Goal: Information Seeking & Learning: Learn about a topic

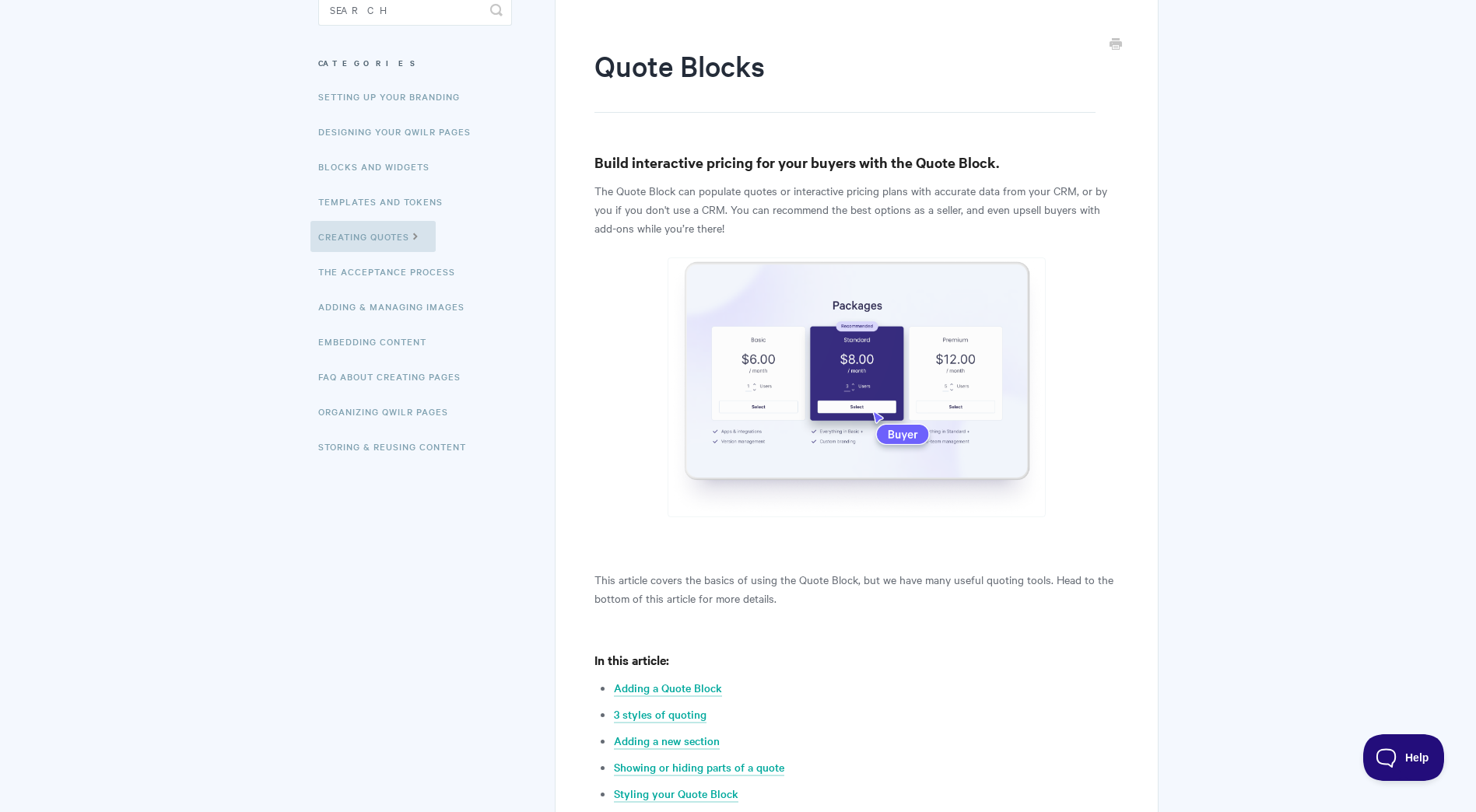
scroll to position [43, 0]
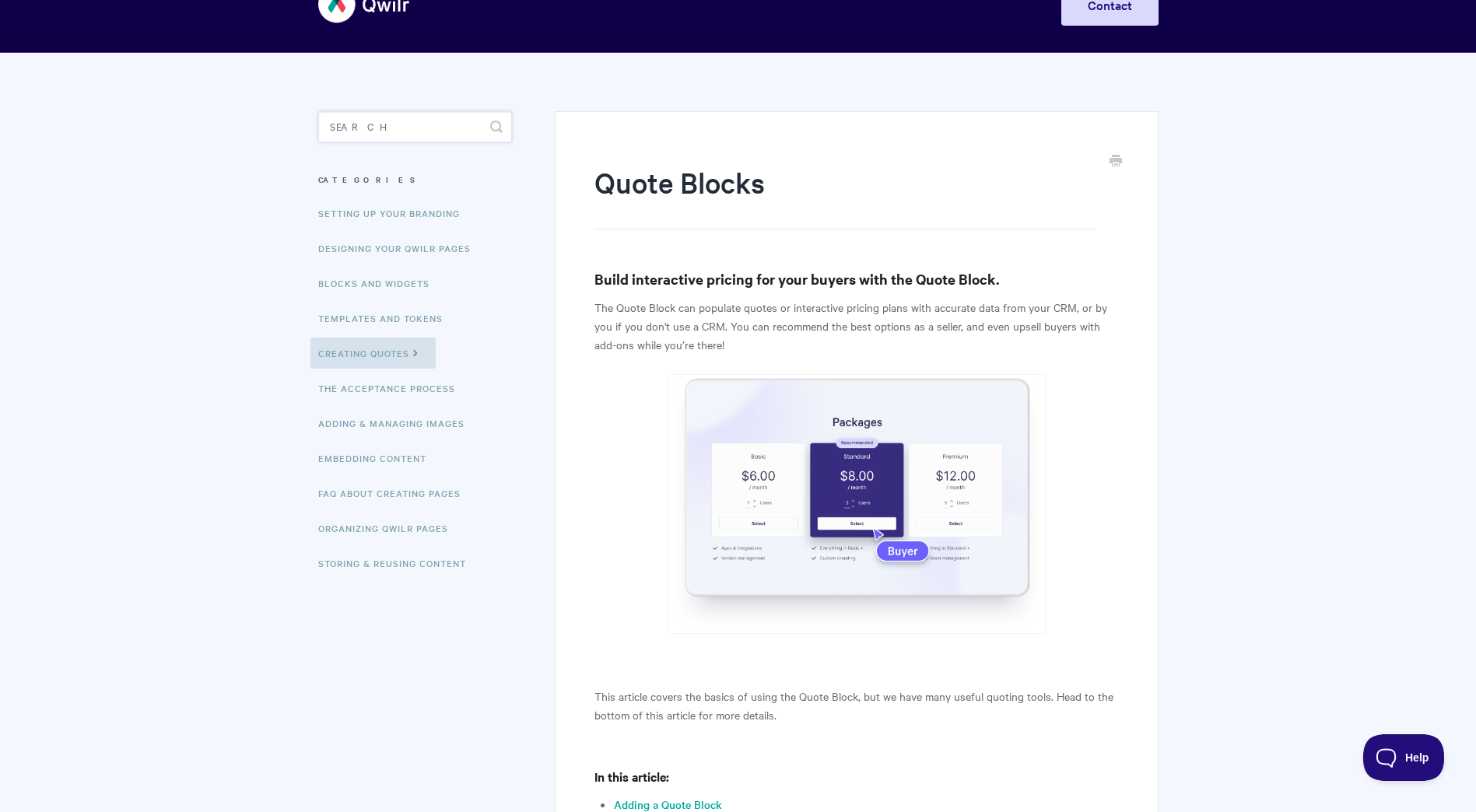
click at [357, 116] on input "Search" at bounding box center [415, 126] width 193 height 31
click at [358, 130] on input "tokrn" at bounding box center [415, 126] width 193 height 31
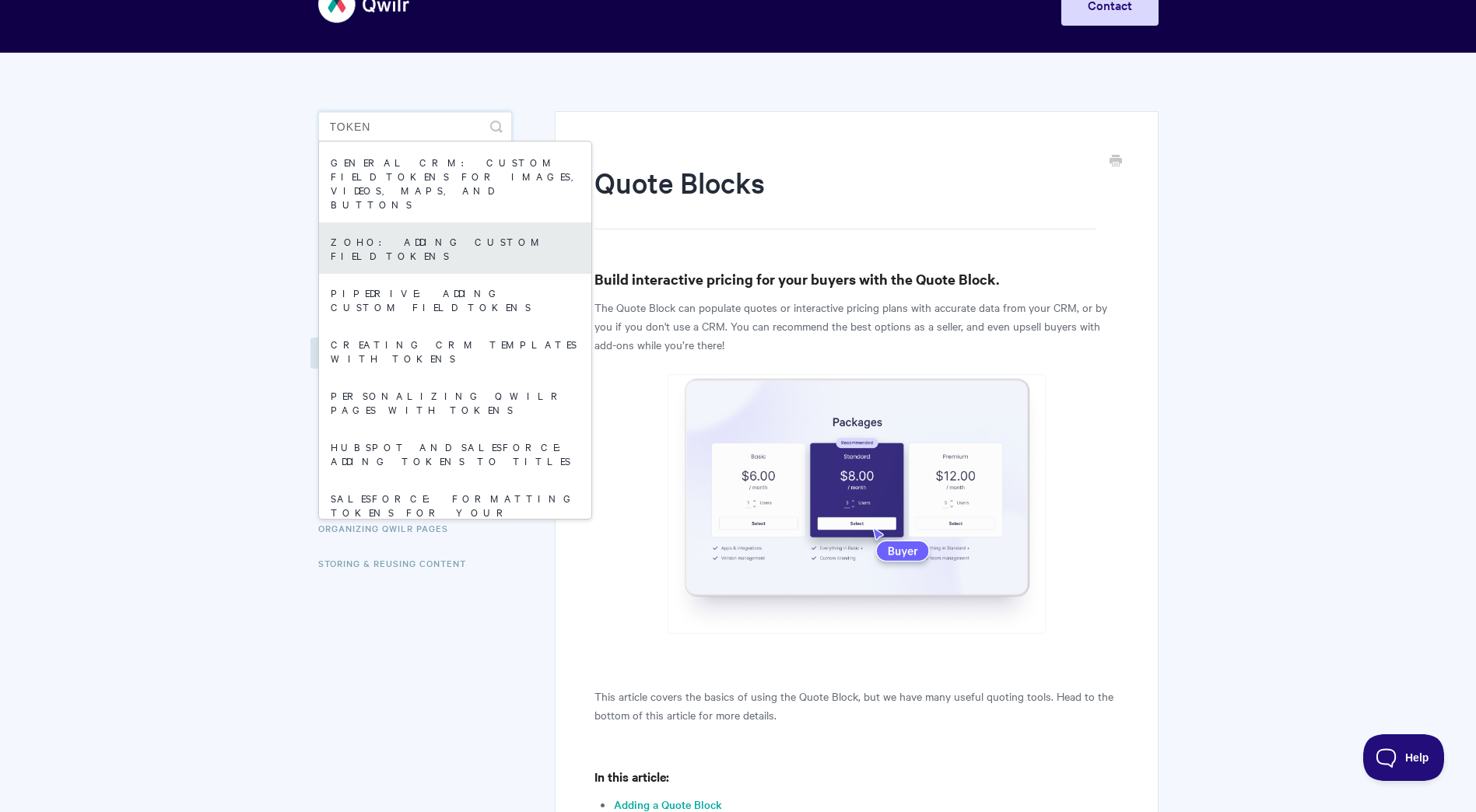
scroll to position [0, 0]
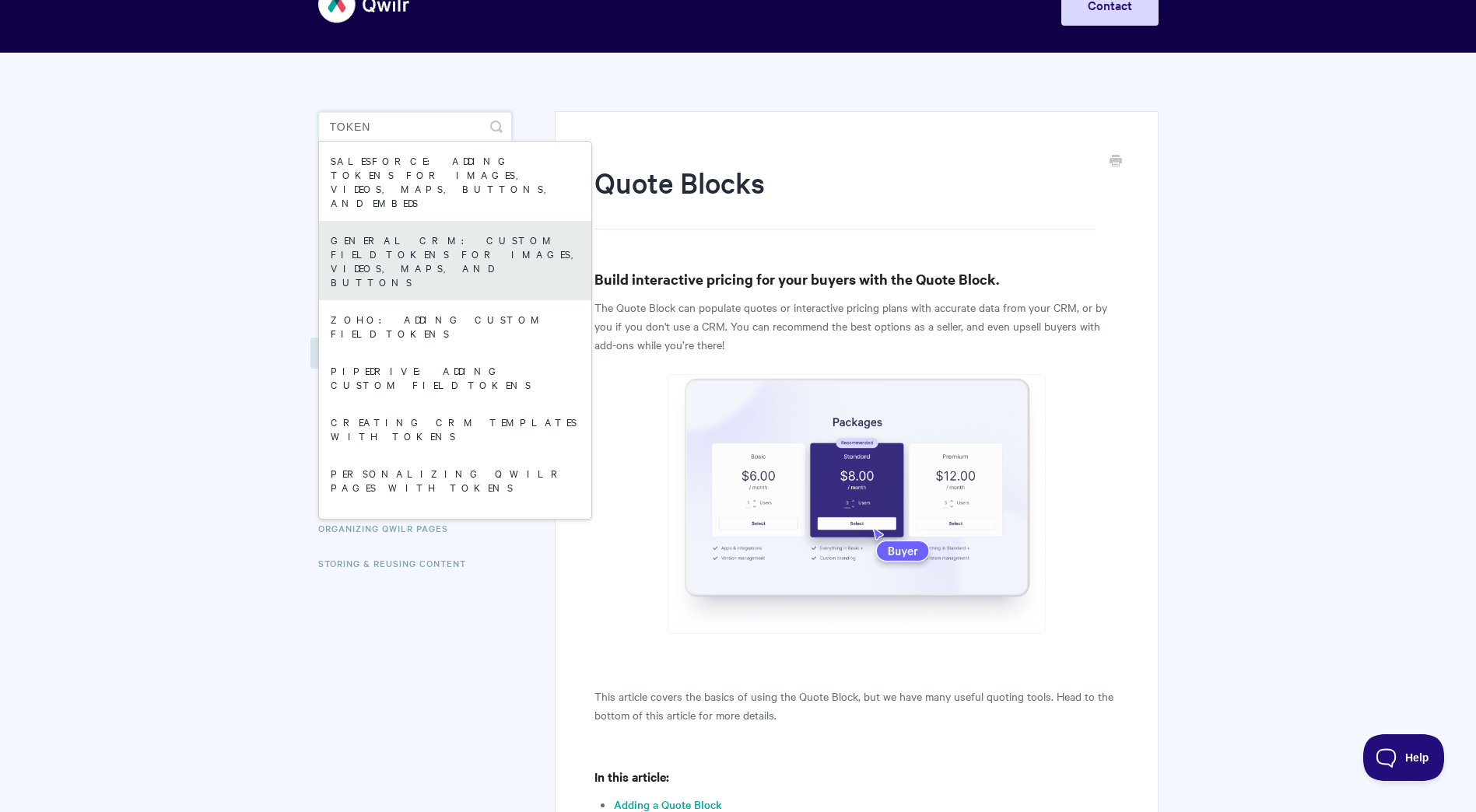
type input "token"
click at [442, 221] on link "General CRM: Custom field tokens for images, videos, maps, and buttons" at bounding box center [455, 260] width 272 height 80
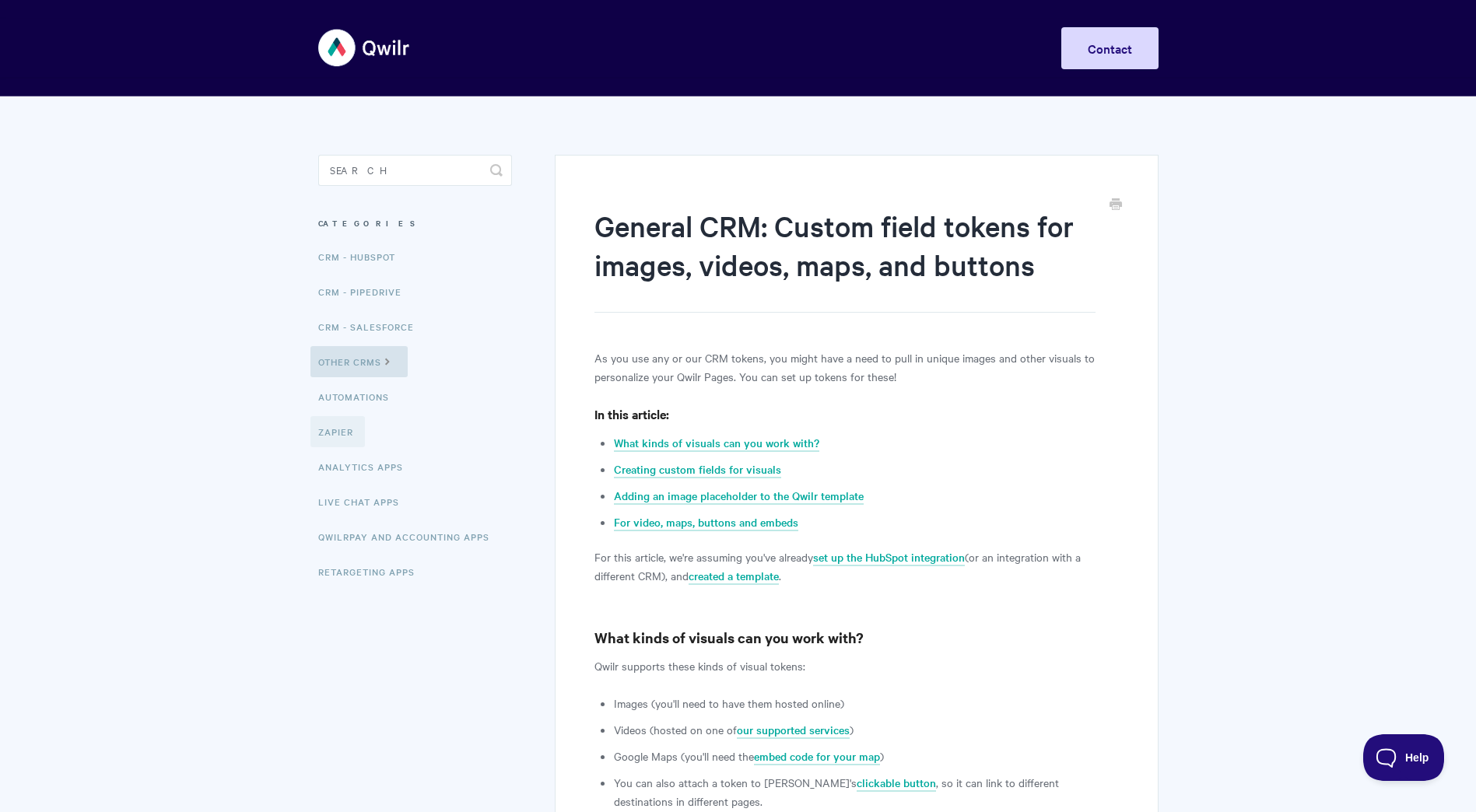
click at [346, 432] on link "Zapier" at bounding box center [338, 431] width 54 height 31
drag, startPoint x: 594, startPoint y: 217, endPoint x: 854, endPoint y: 237, distance: 260.8
click at [854, 237] on h1 "General CRM: Custom field tokens for images, videos, maps, and buttons" at bounding box center [844, 259] width 500 height 106
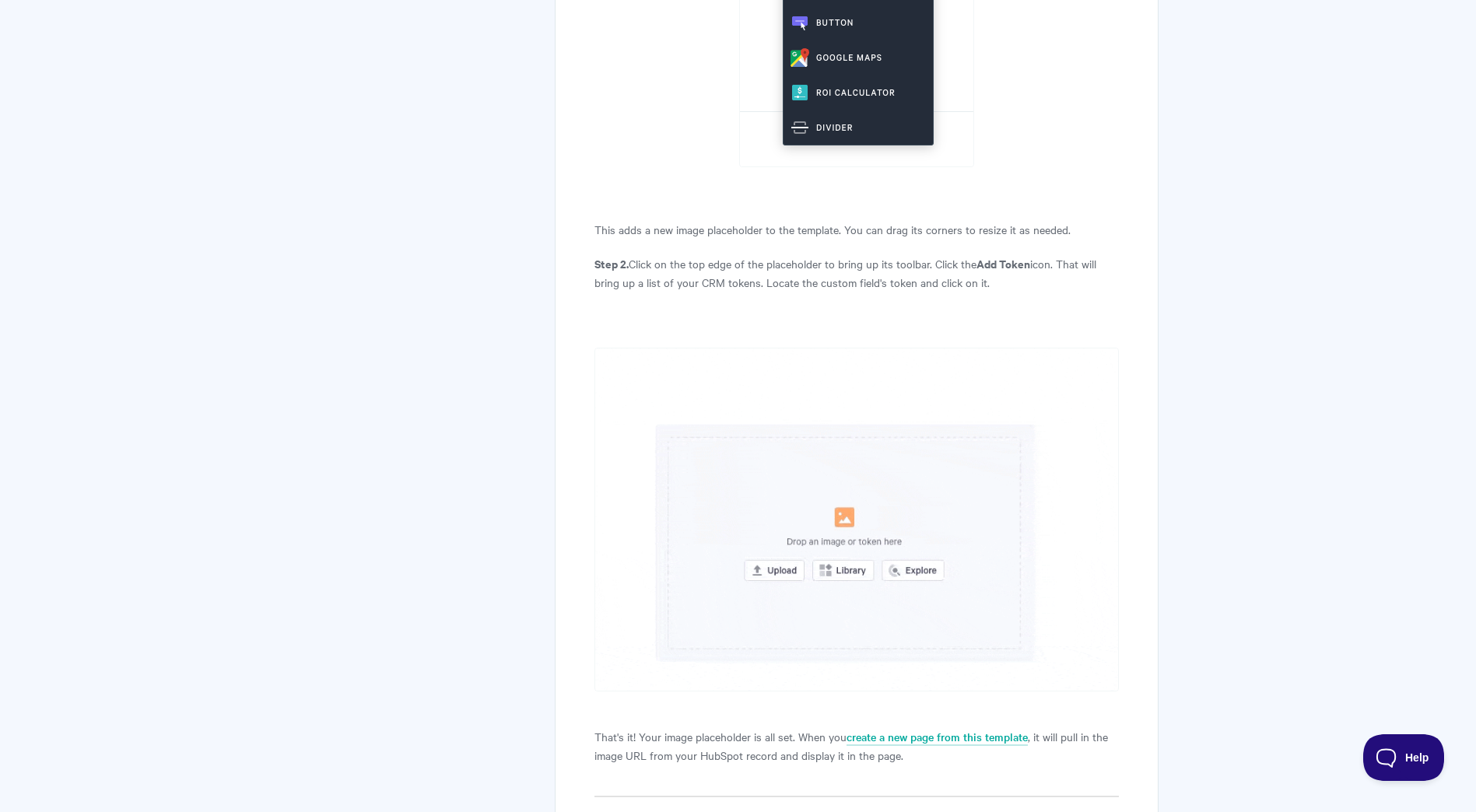
scroll to position [2178, 0]
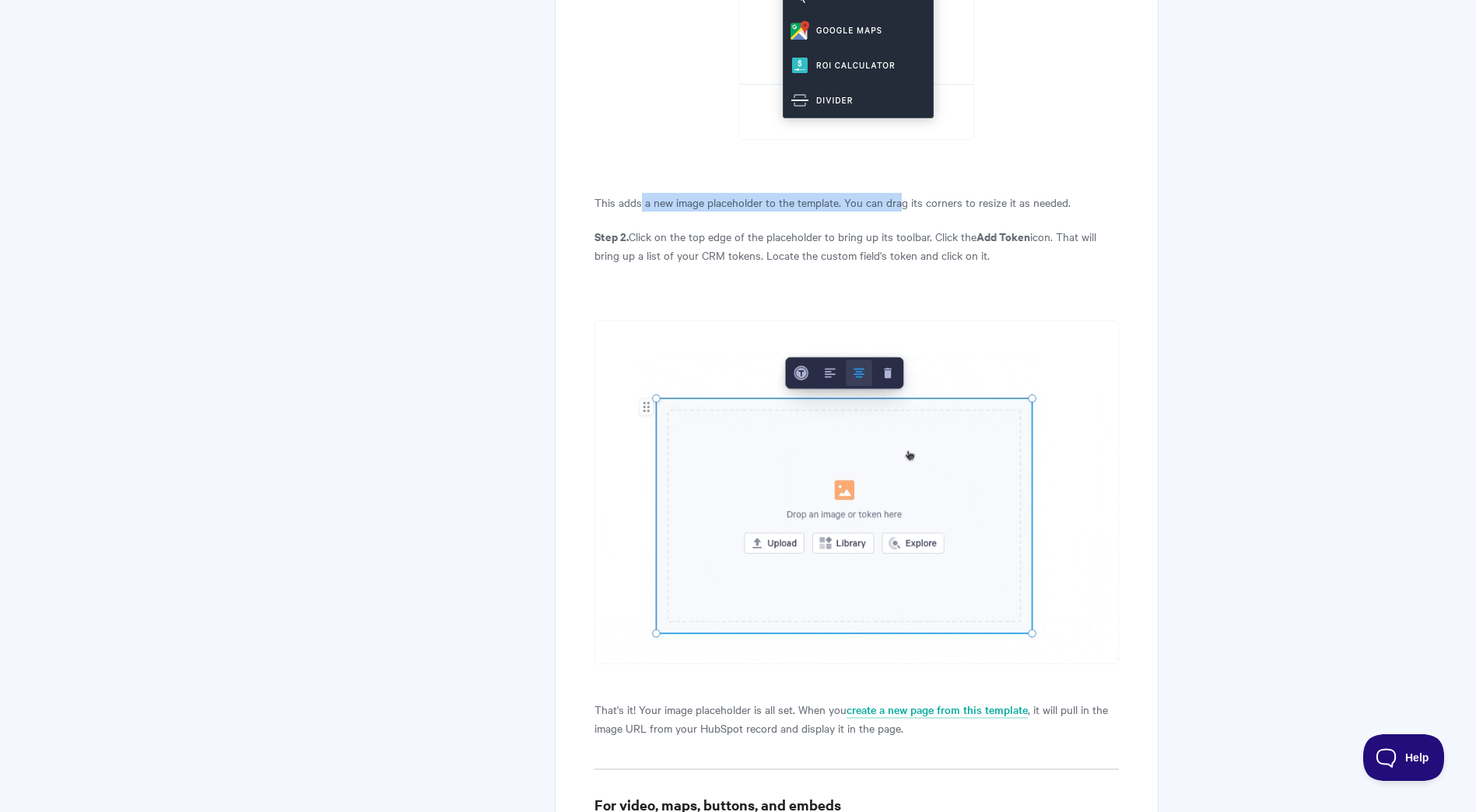
drag, startPoint x: 640, startPoint y: 162, endPoint x: 906, endPoint y: 165, distance: 266.0
click at [906, 192] on p "This adds a new image placeholder to the template. You can drag its corners to …" at bounding box center [856, 202] width 524 height 19
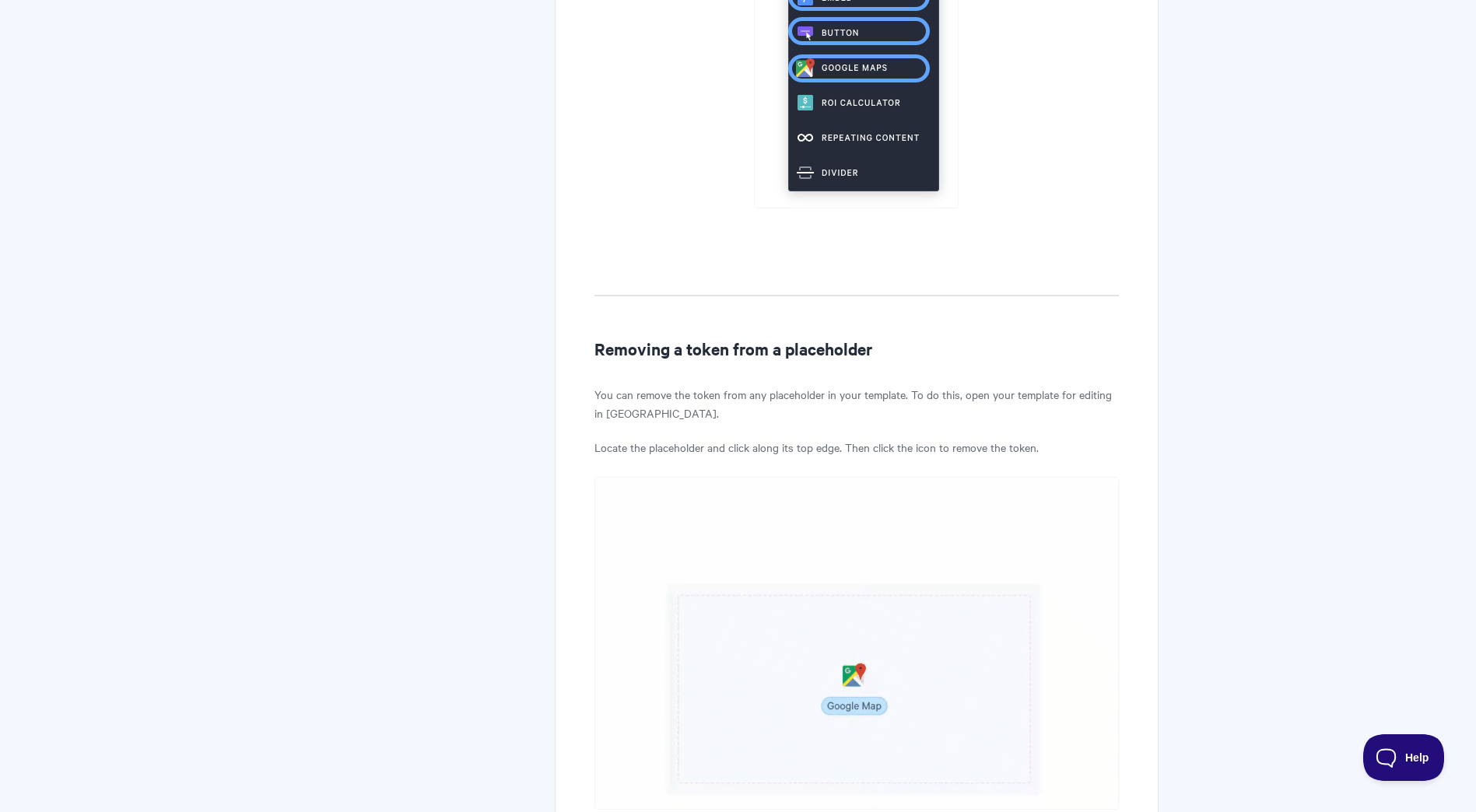
scroll to position [3422, 0]
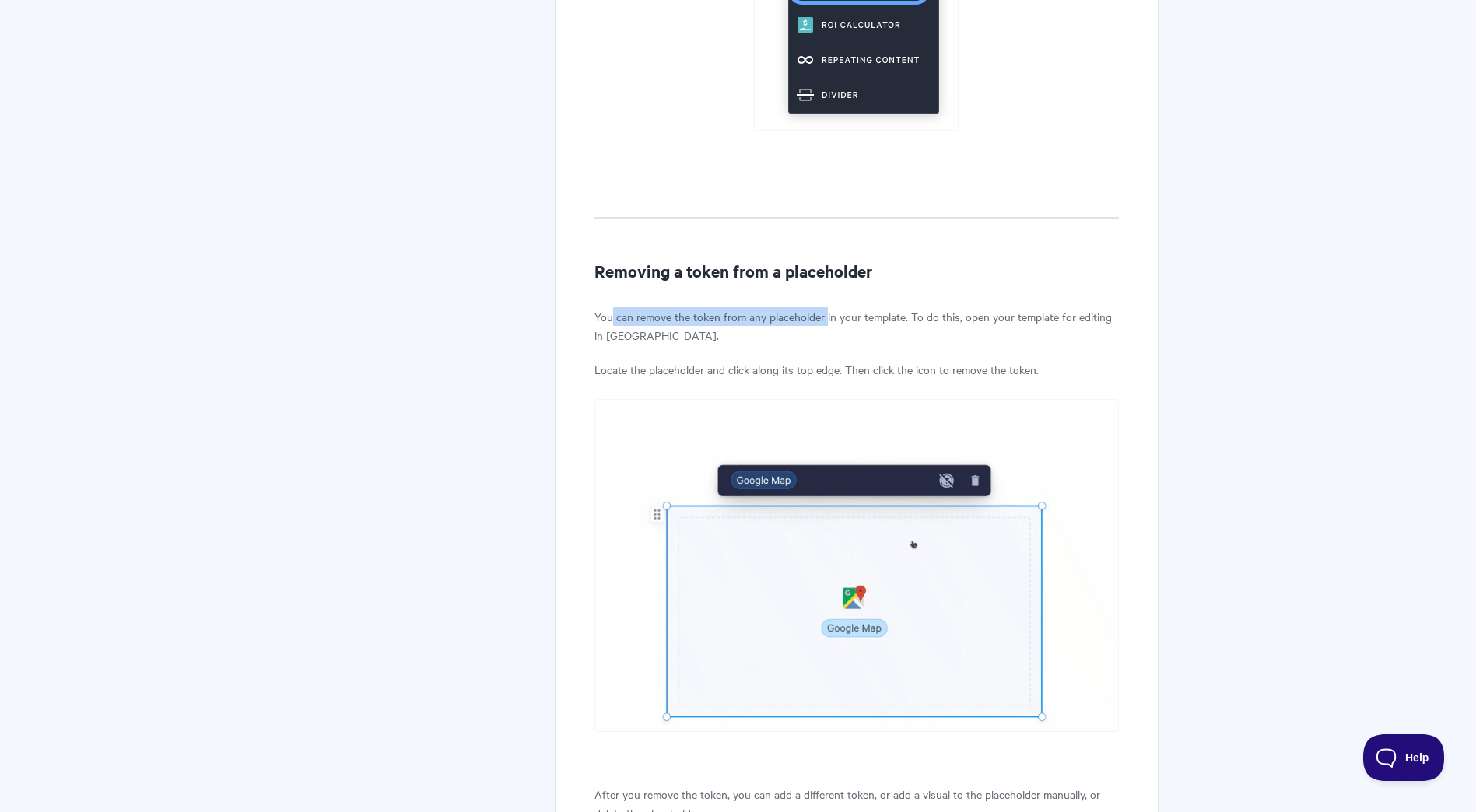
drag, startPoint x: 610, startPoint y: 276, endPoint x: 827, endPoint y: 279, distance: 217.0
click at [827, 307] on p "You can remove the token from any placeholder in your template. To do this, ope…" at bounding box center [856, 326] width 524 height 38
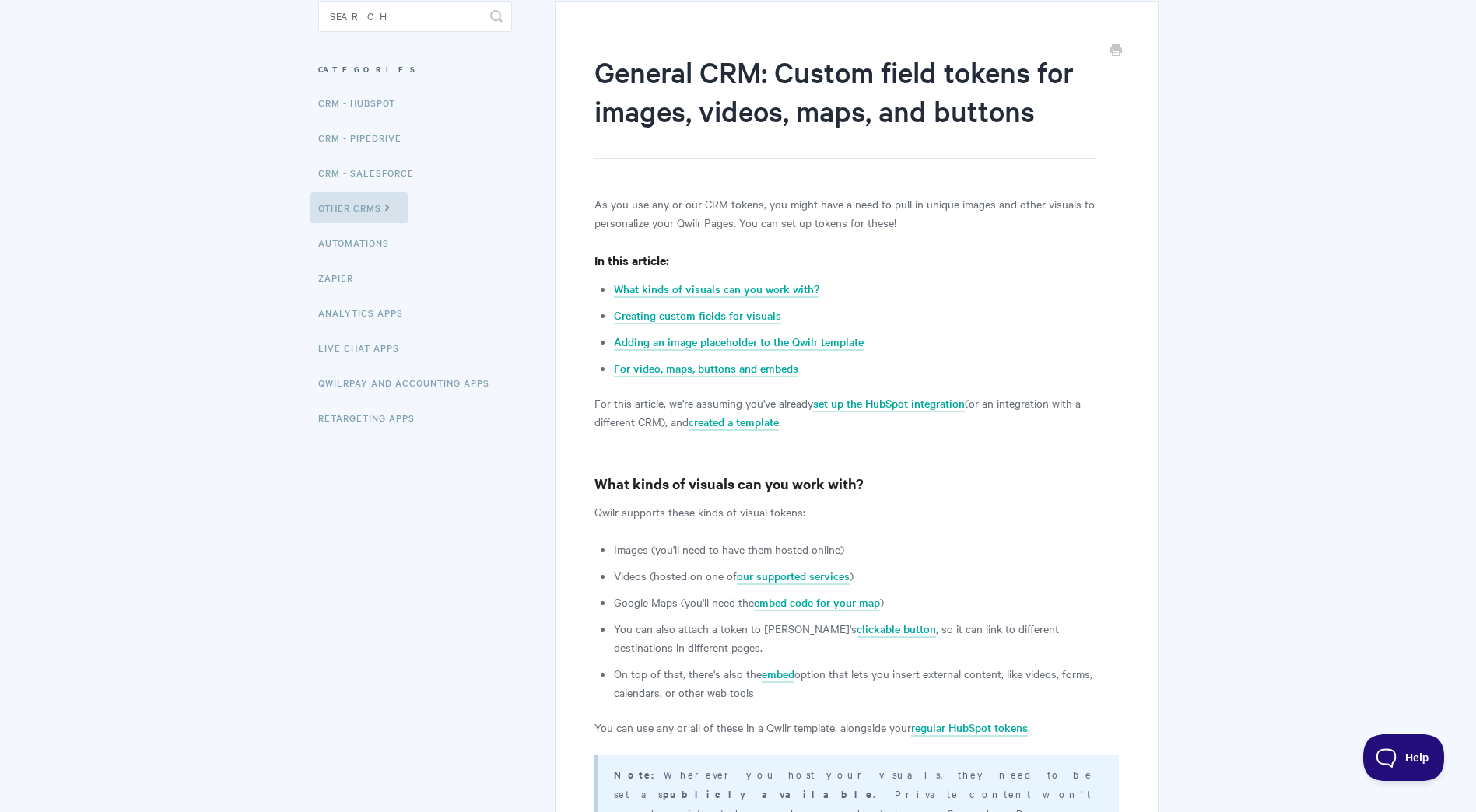
scroll to position [0, 0]
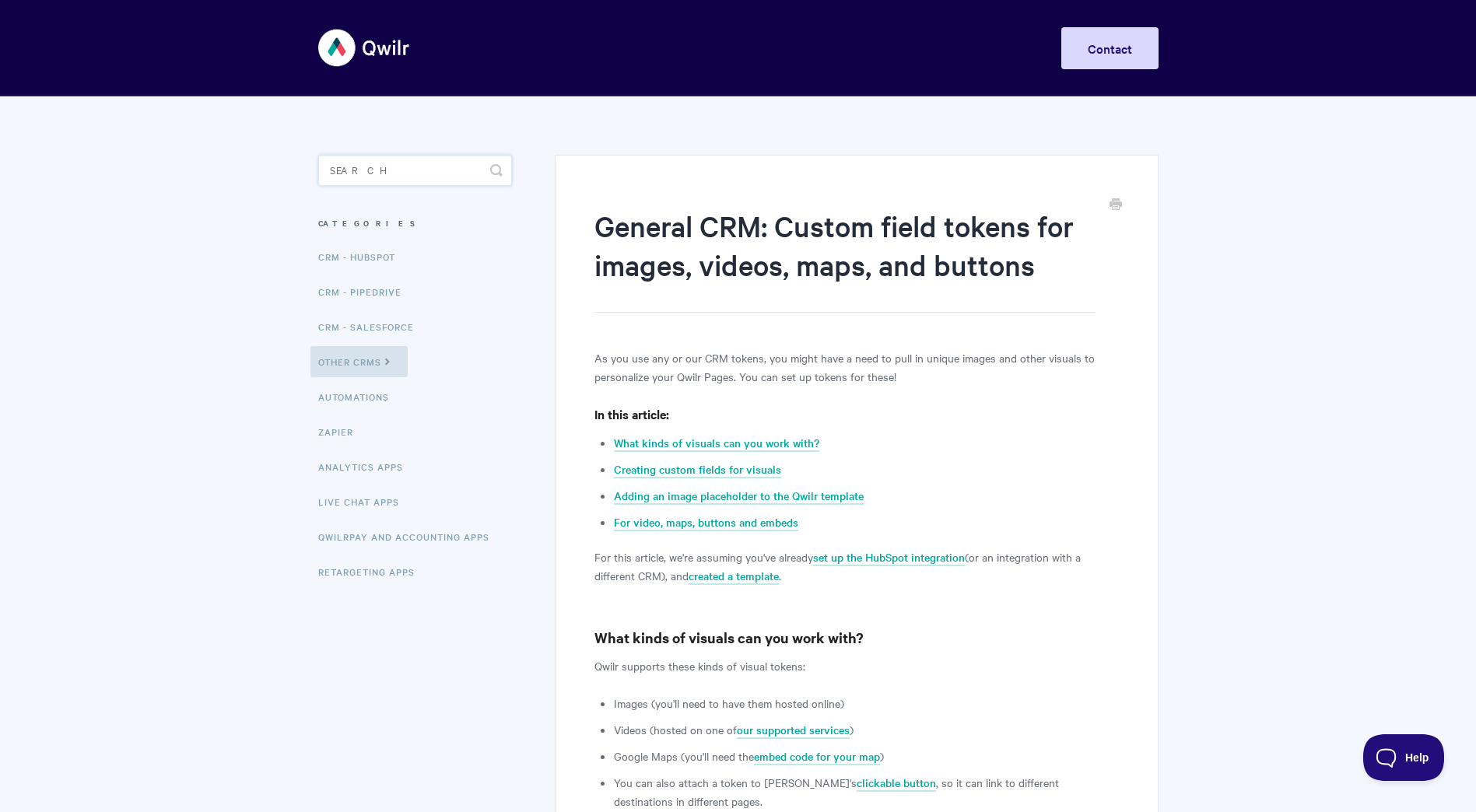
click at [375, 162] on input "Search" at bounding box center [415, 170] width 193 height 31
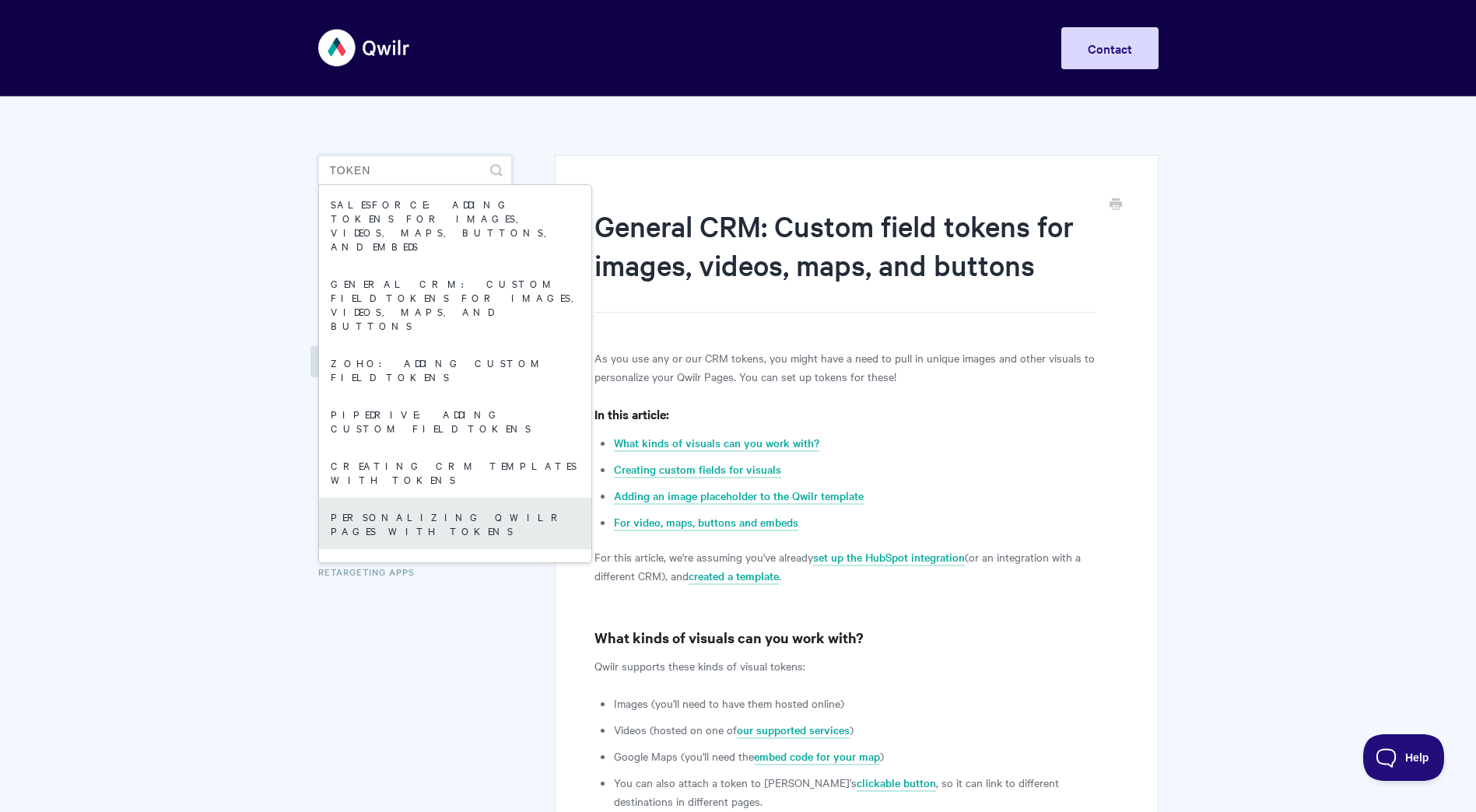
type input "token"
click at [513, 498] on link "Personalizing Qwilr Pages with Tokens" at bounding box center [455, 523] width 272 height 52
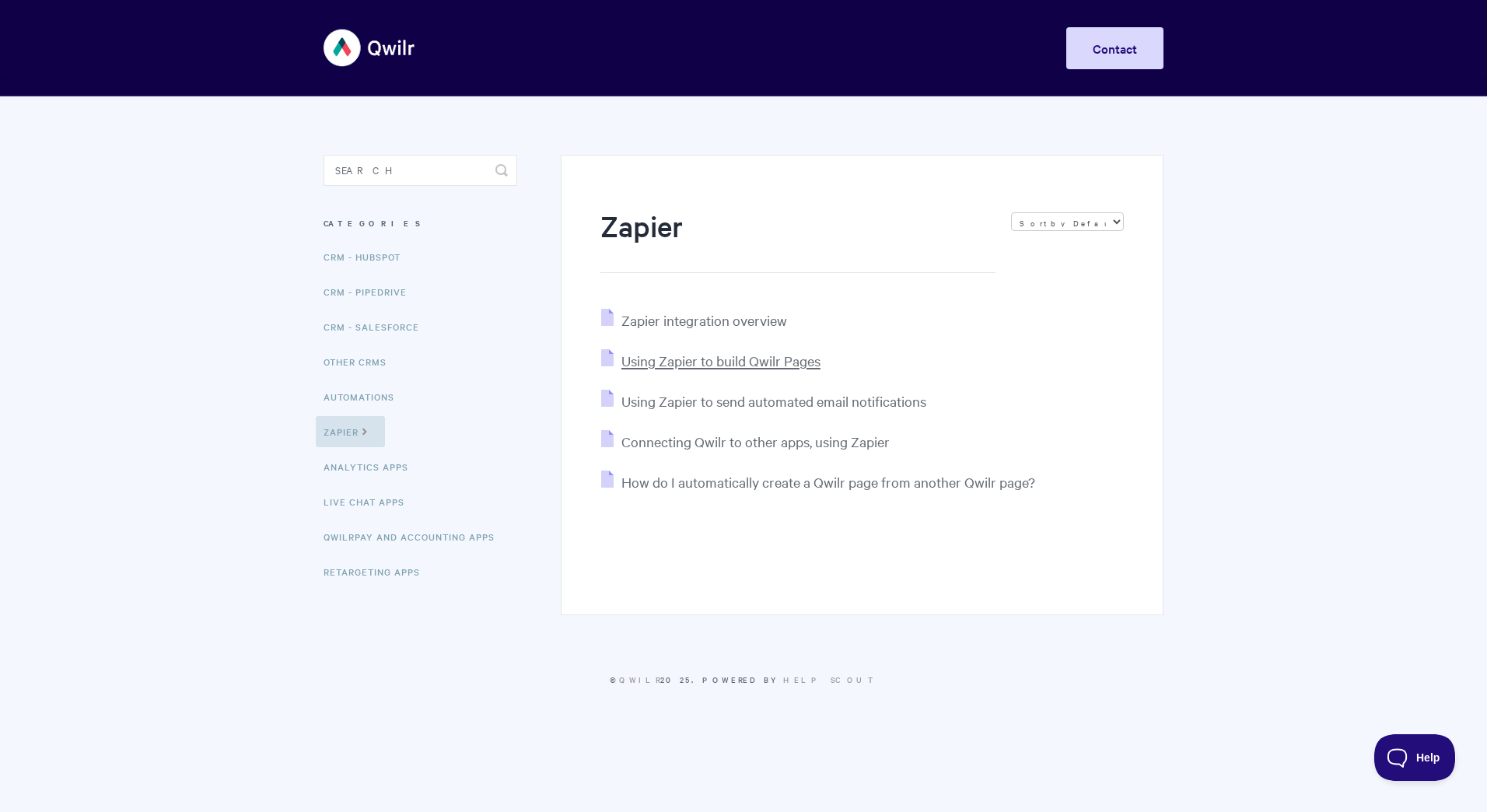
click at [739, 360] on span "Using Zapier to build Qwilr Pages" at bounding box center [721, 360] width 199 height 18
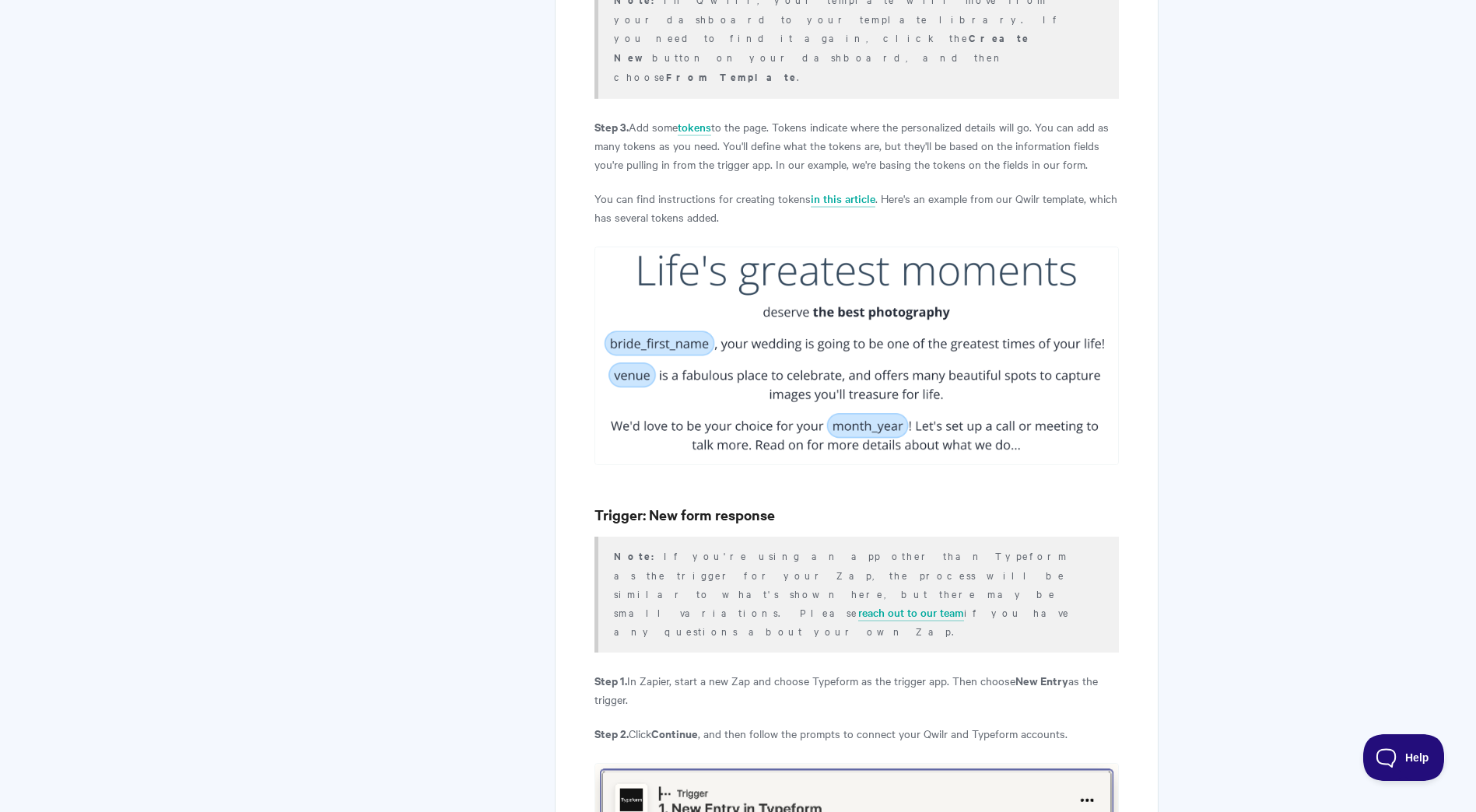
scroll to position [1167, 0]
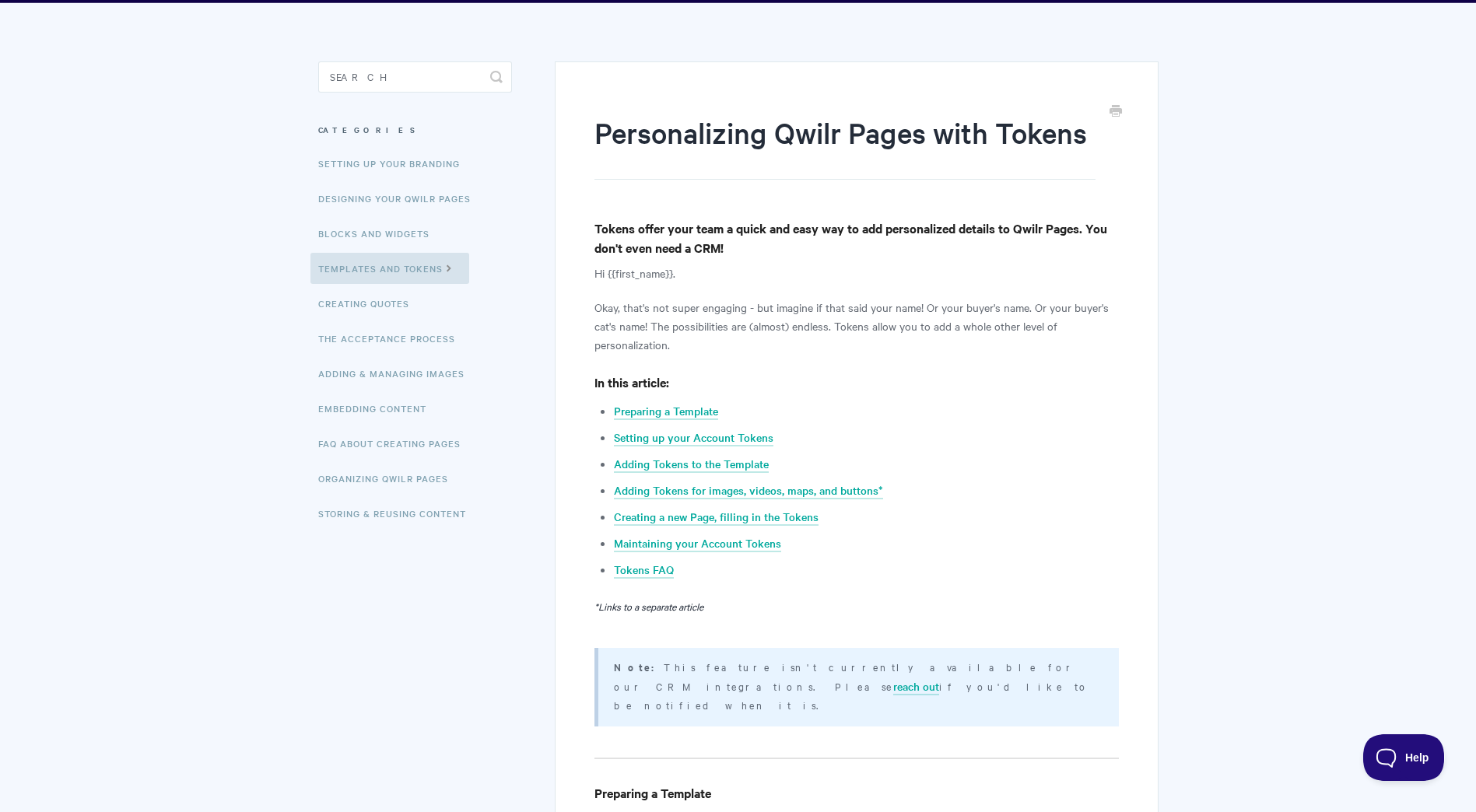
scroll to position [234, 0]
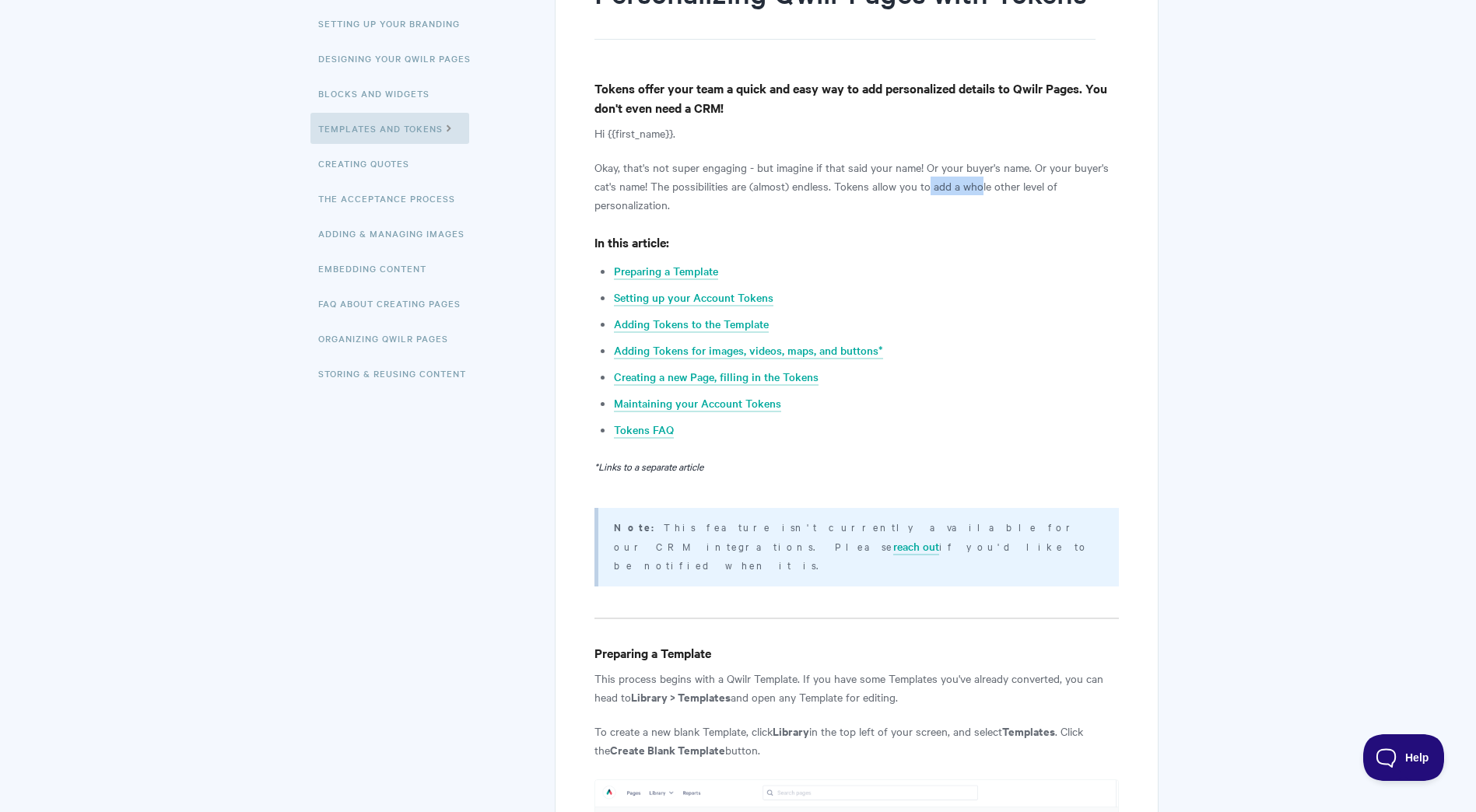
drag, startPoint x: 920, startPoint y: 184, endPoint x: 907, endPoint y: 181, distance: 13.3
click at [907, 181] on p "Okay, that's not super engaging - but imagine if that said your name! Or your b…" at bounding box center [856, 186] width 524 height 56
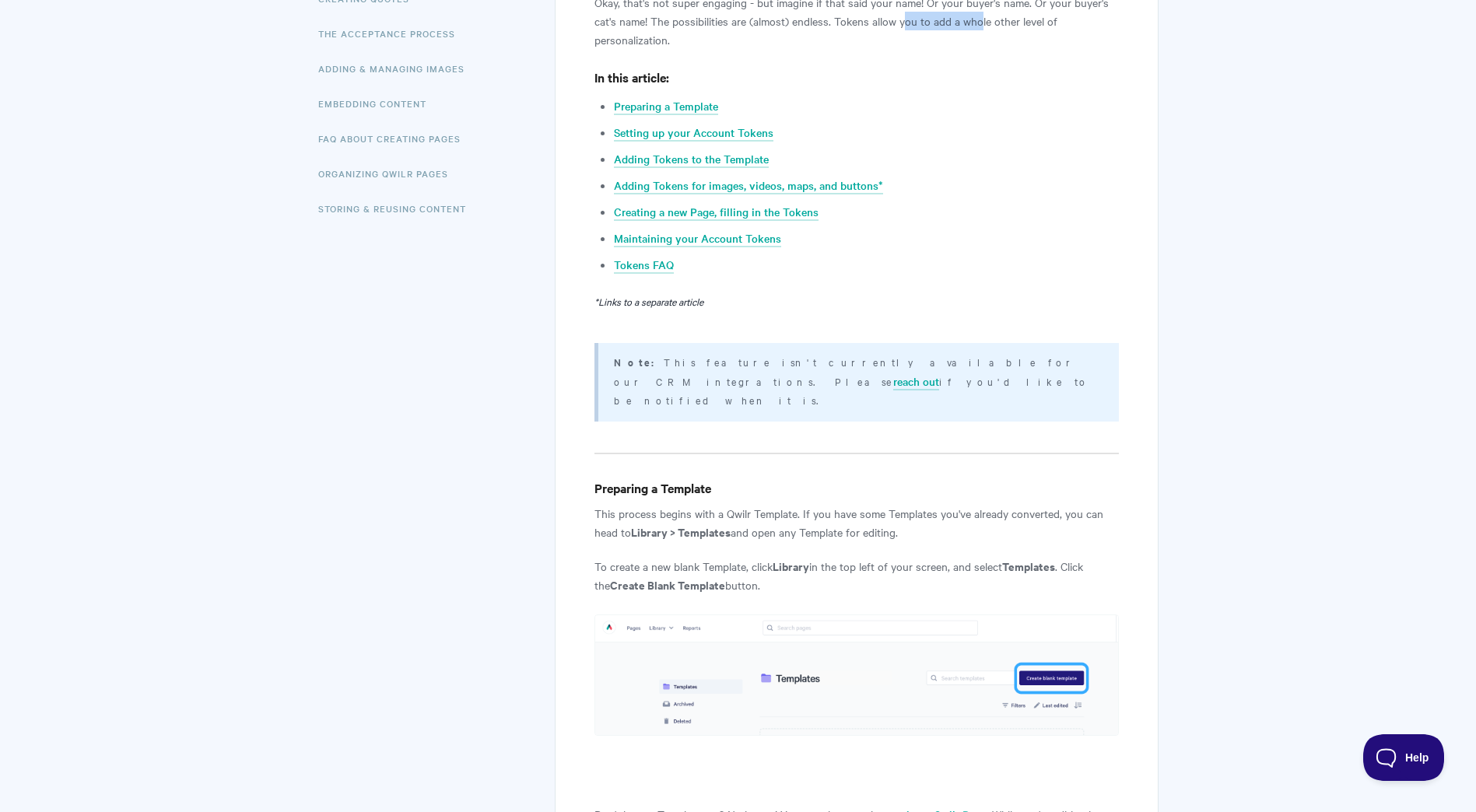
scroll to position [467, 0]
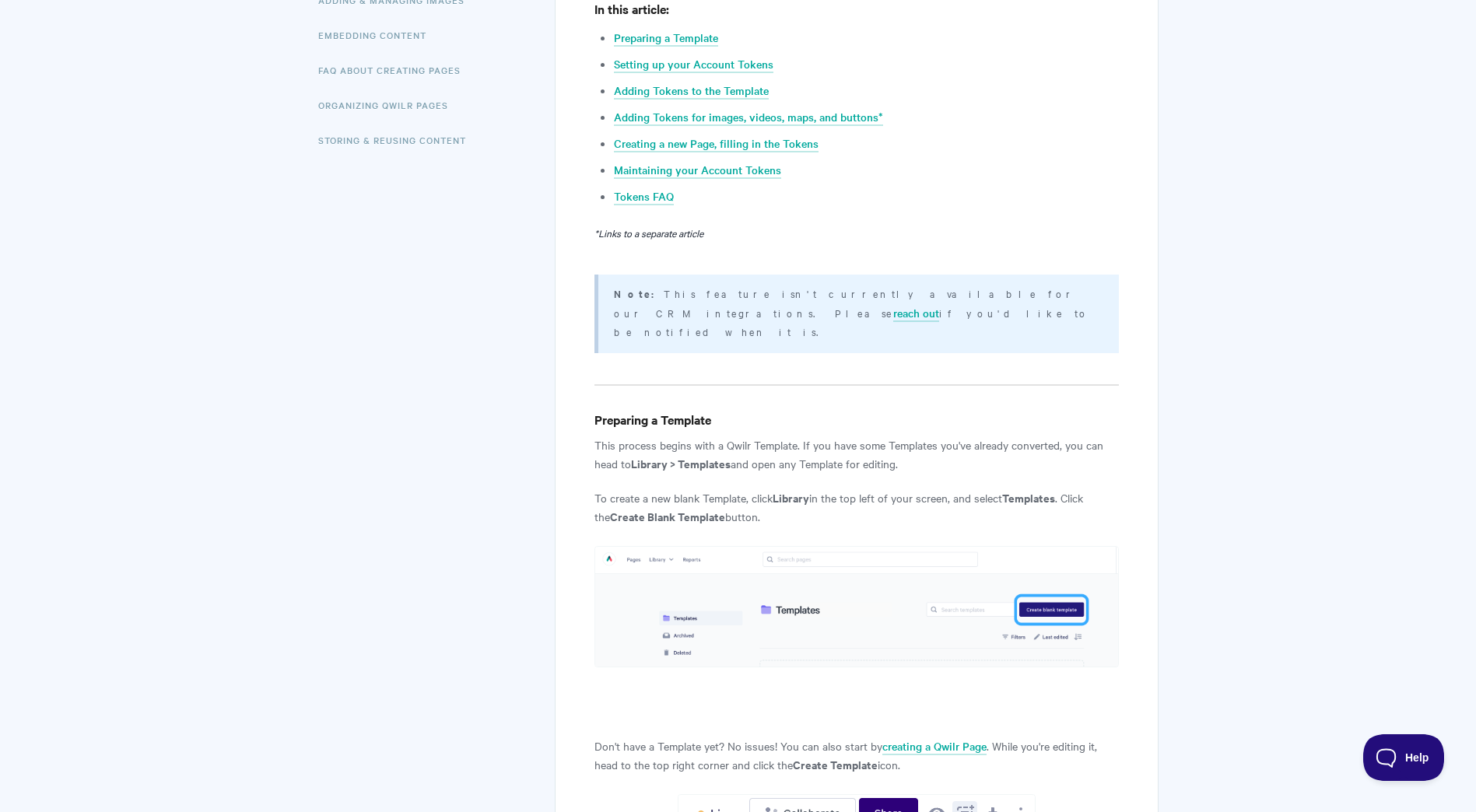
drag, startPoint x: 746, startPoint y: 495, endPoint x: 698, endPoint y: 447, distance: 67.9
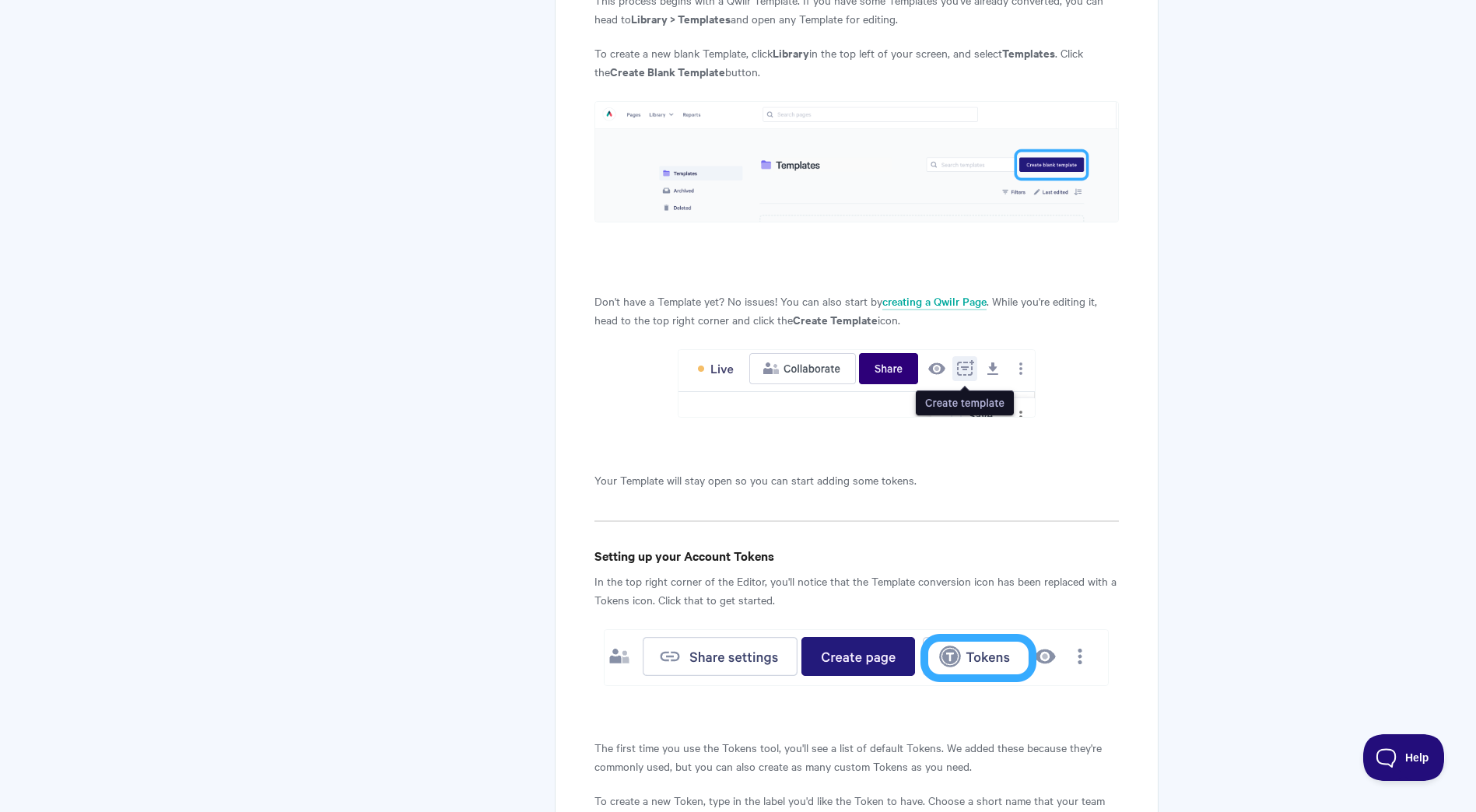
scroll to position [933, 0]
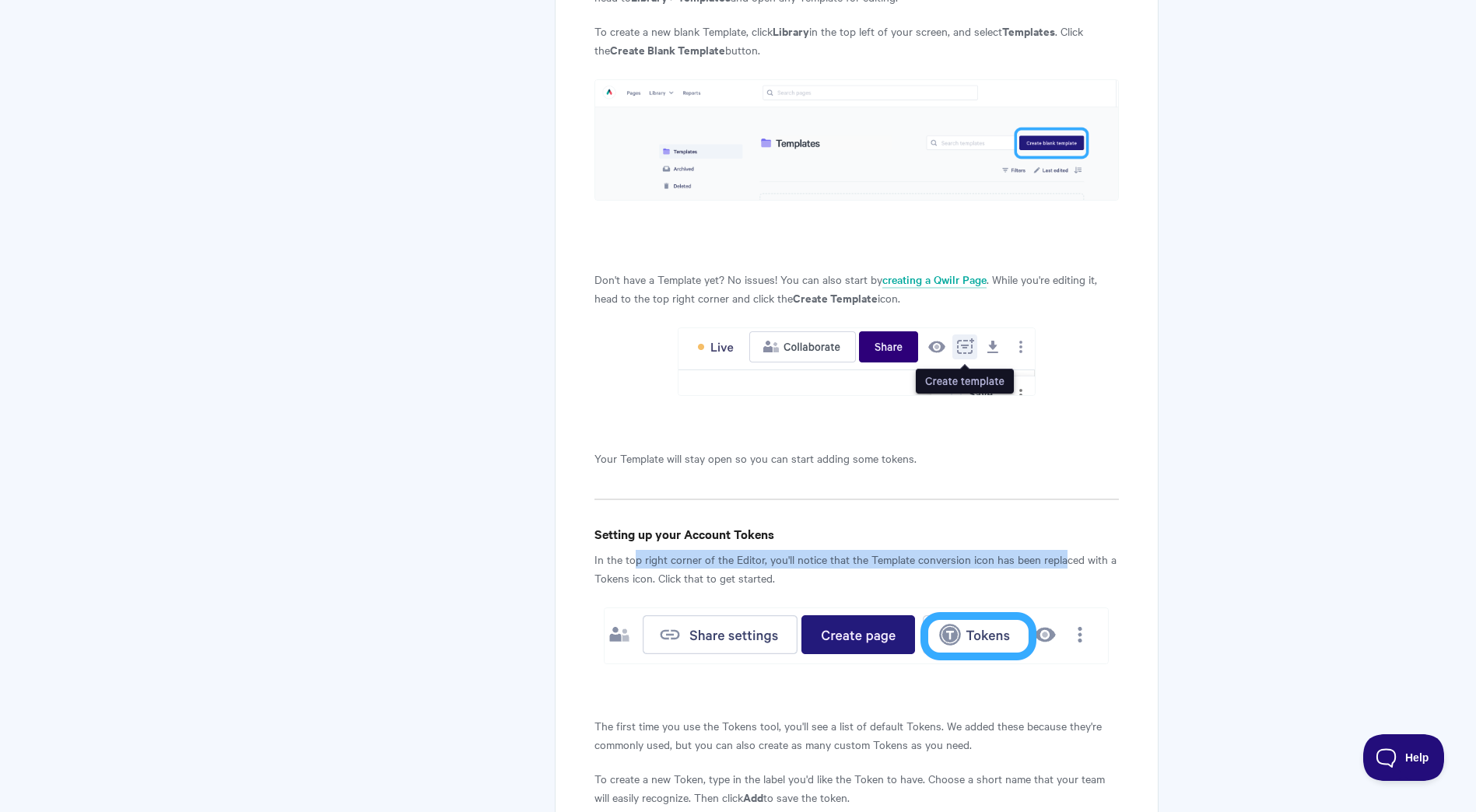
drag, startPoint x: 633, startPoint y: 537, endPoint x: 1067, endPoint y: 542, distance: 434.0
click at [1067, 550] on p "In the top right corner of the Editor, you'll notice that the Template conversi…" at bounding box center [856, 569] width 524 height 38
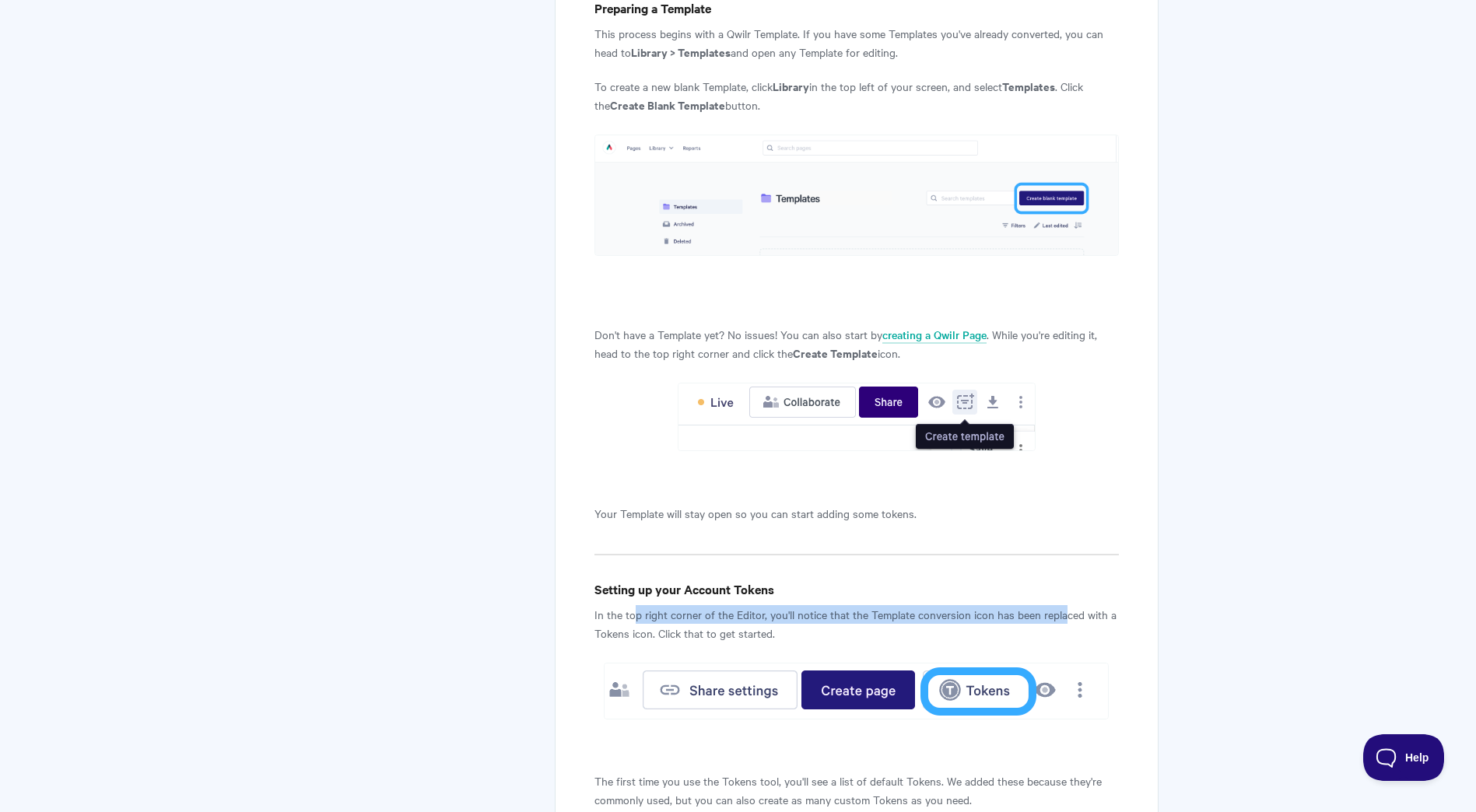
scroll to position [855, 0]
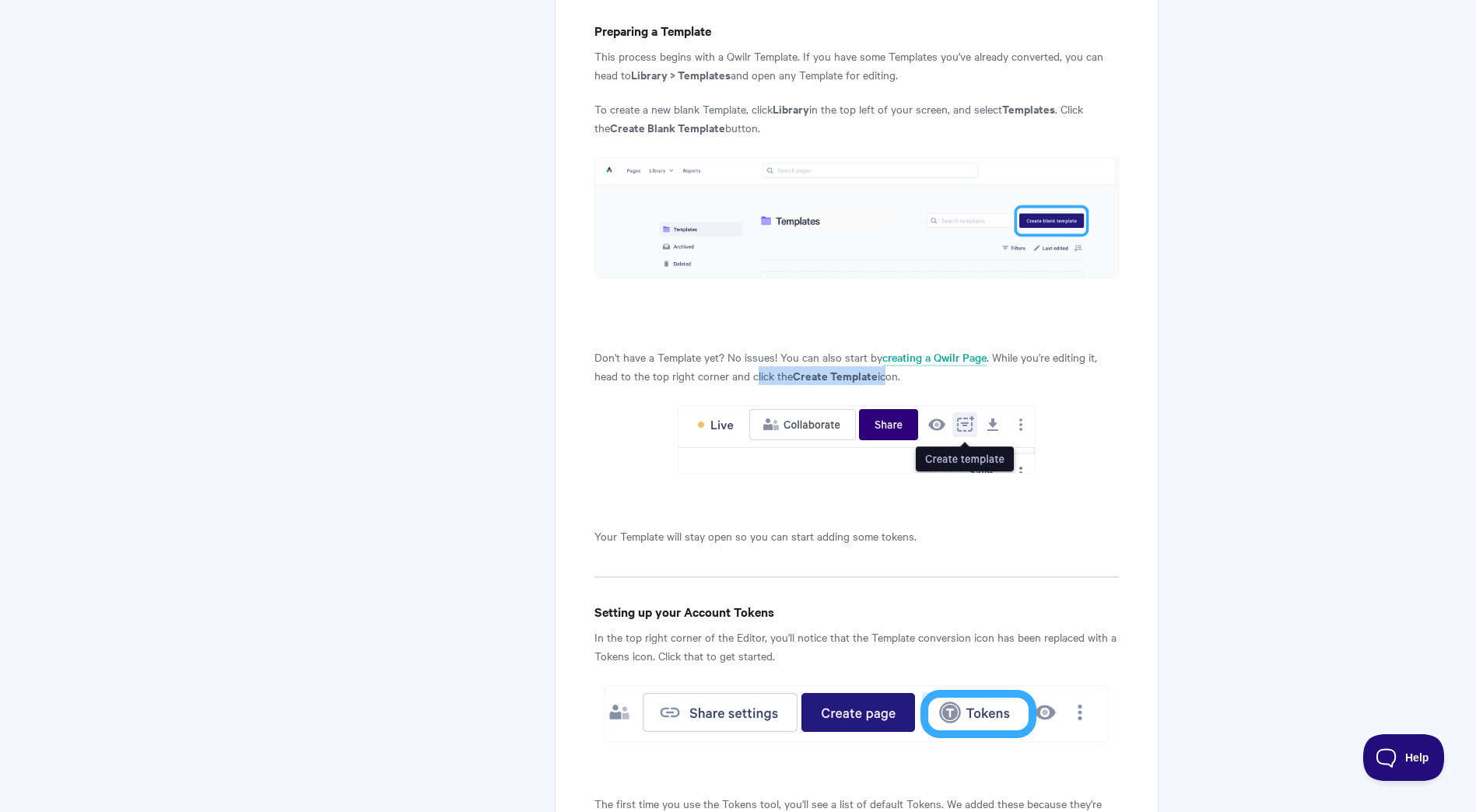
drag, startPoint x: 885, startPoint y: 360, endPoint x: 755, endPoint y: 347, distance: 130.6
click at [755, 347] on p "Don't have a Template yet? No issues! You can also start by creating a Qwilr Pa…" at bounding box center [856, 366] width 524 height 38
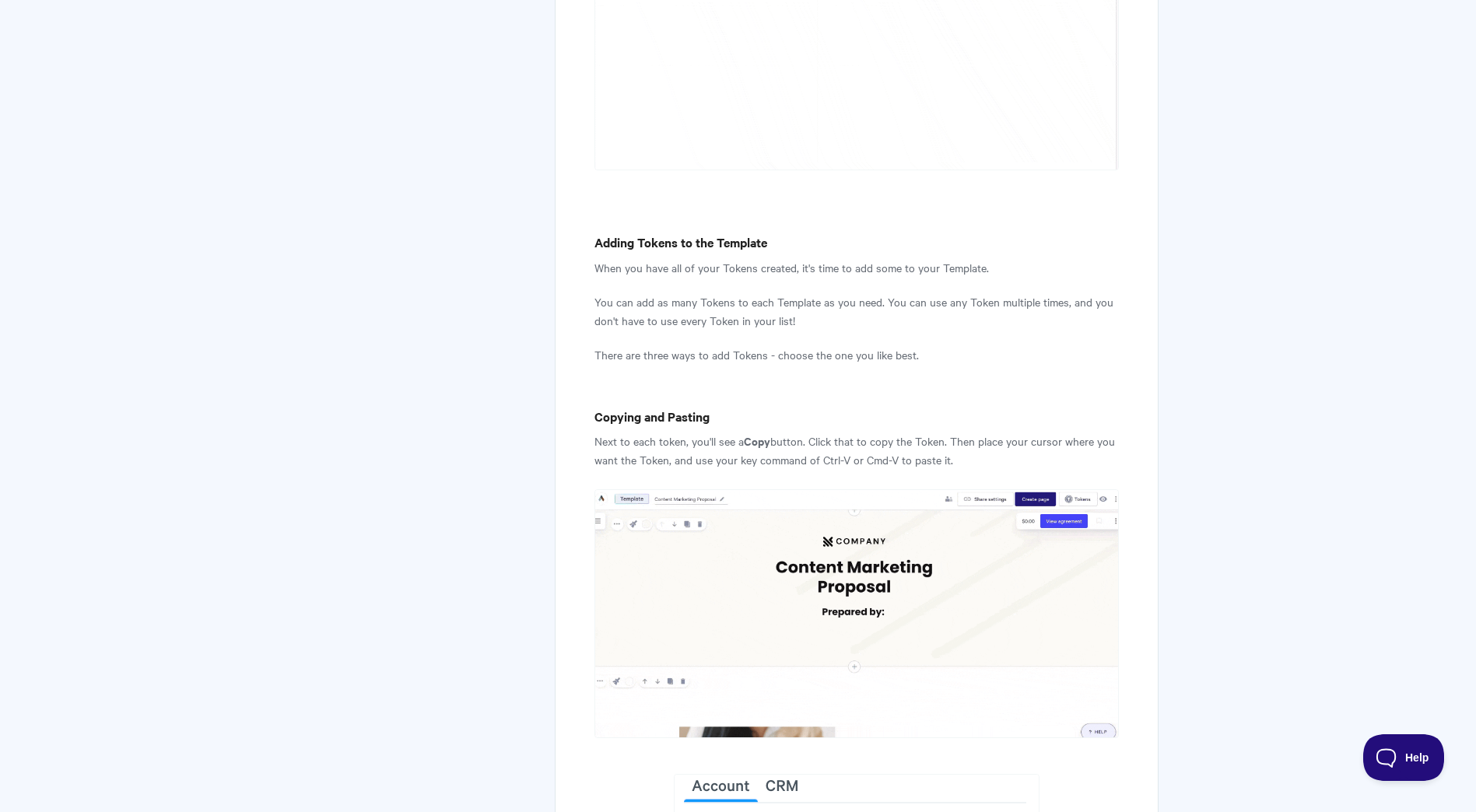
scroll to position [2256, 0]
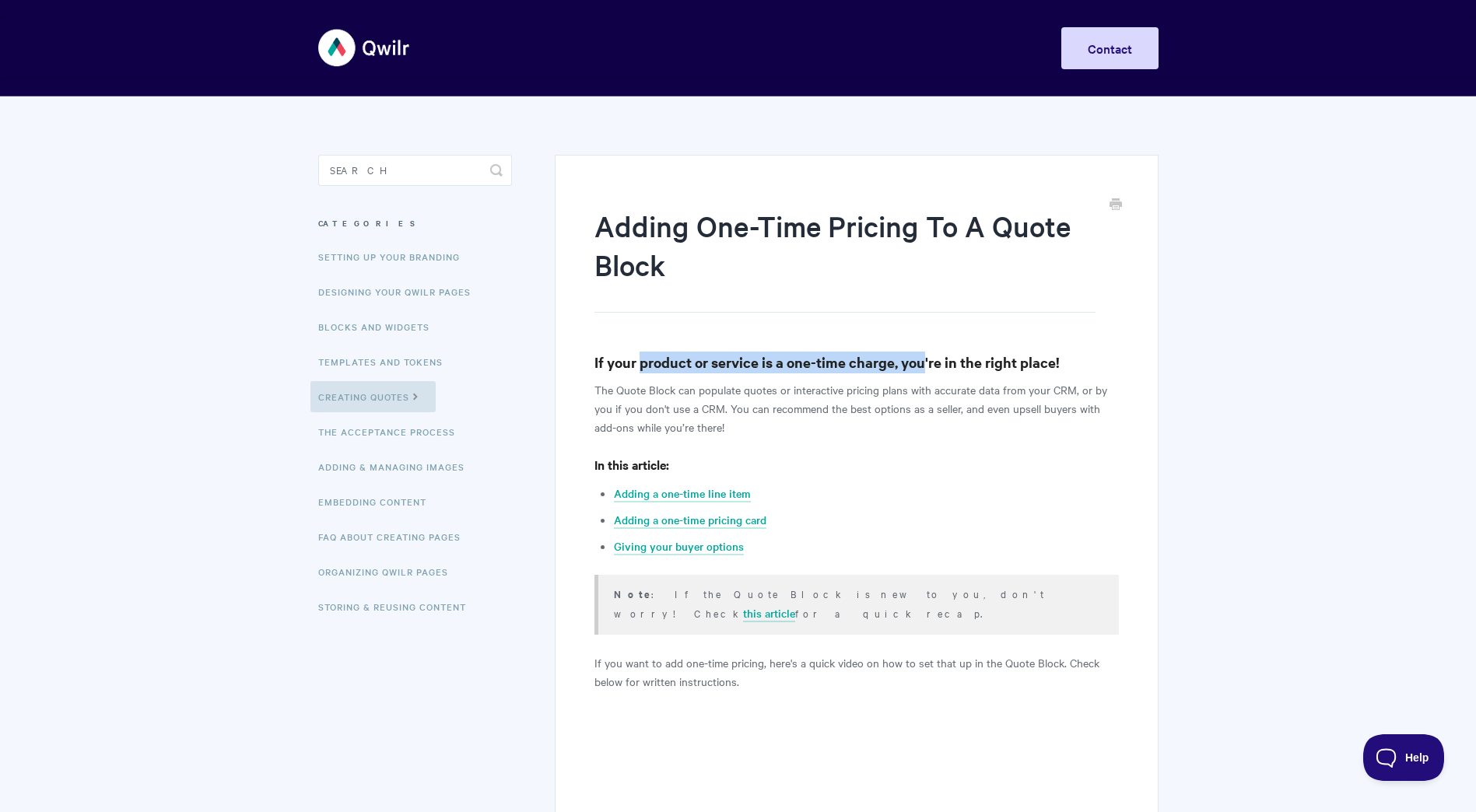
drag, startPoint x: 641, startPoint y: 363, endPoint x: 928, endPoint y: 369, distance: 287.1
click at [927, 369] on h3 "If your product or service is a one-time charge, you're in the right place!" at bounding box center [856, 361] width 524 height 22
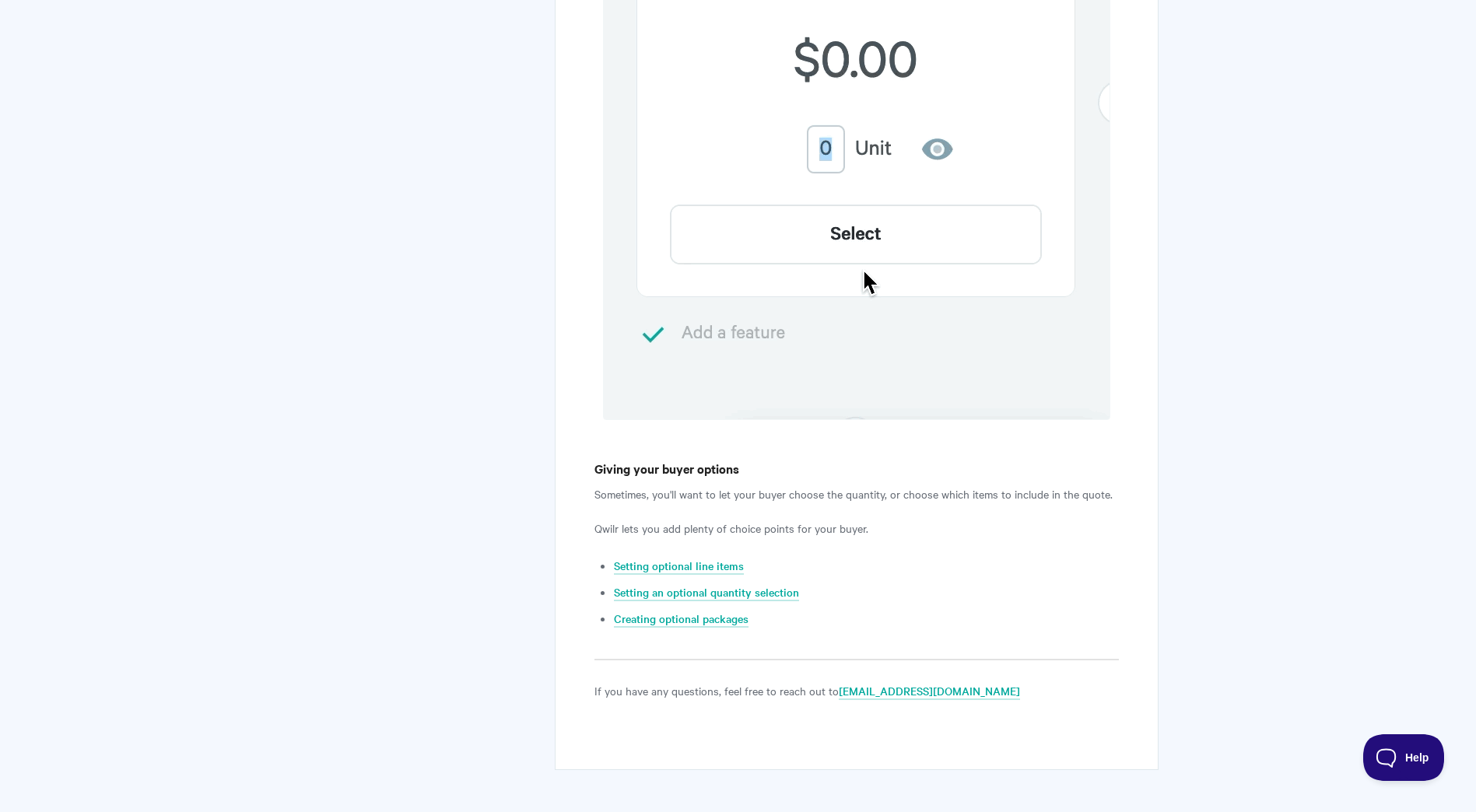
scroll to position [2353, 0]
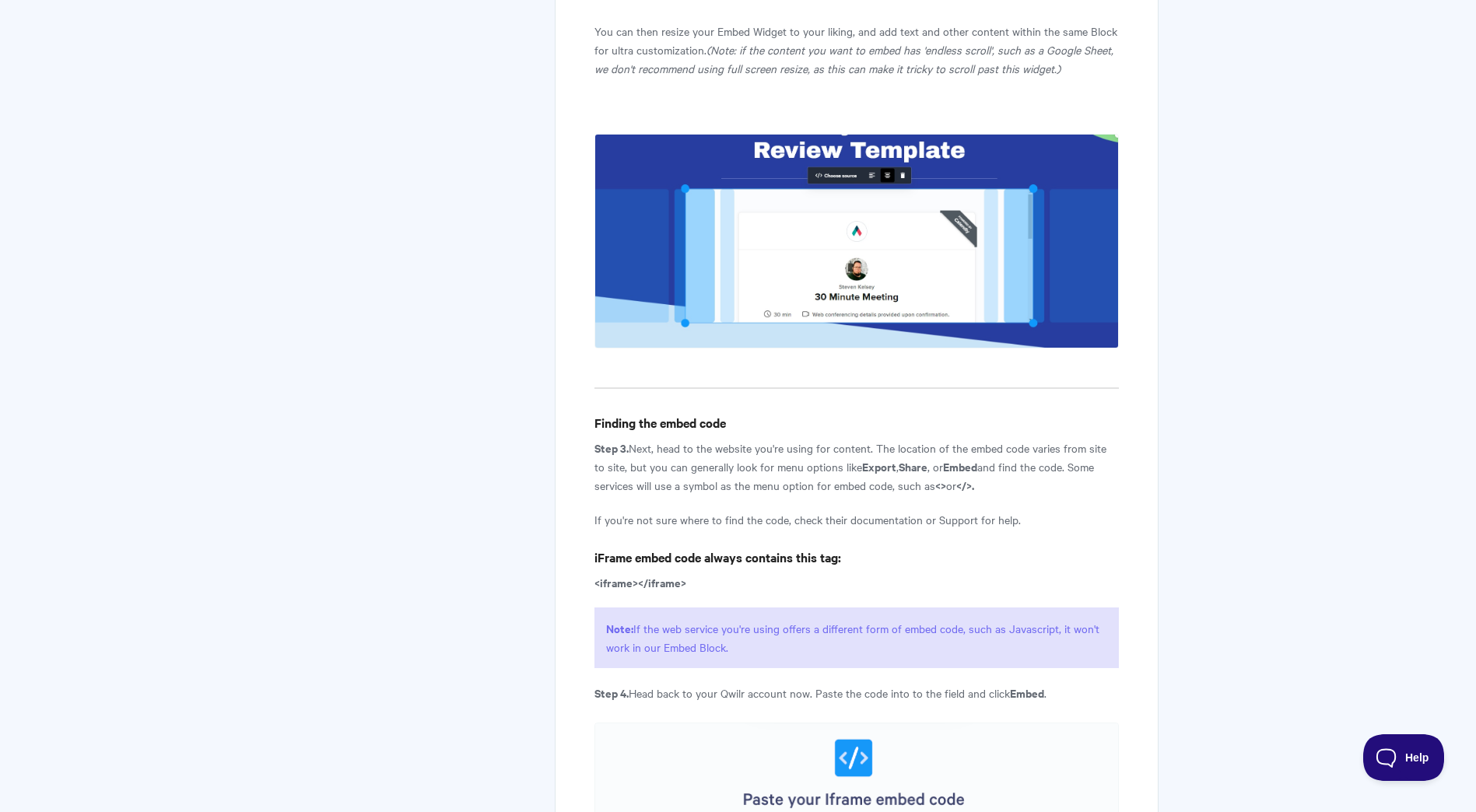
scroll to position [1944, 0]
drag, startPoint x: 1027, startPoint y: 489, endPoint x: 731, endPoint y: 491, distance: 296.0
click at [732, 491] on p "Step 3. Next, head to the website you're using for content. The location of the…" at bounding box center [856, 466] width 524 height 56
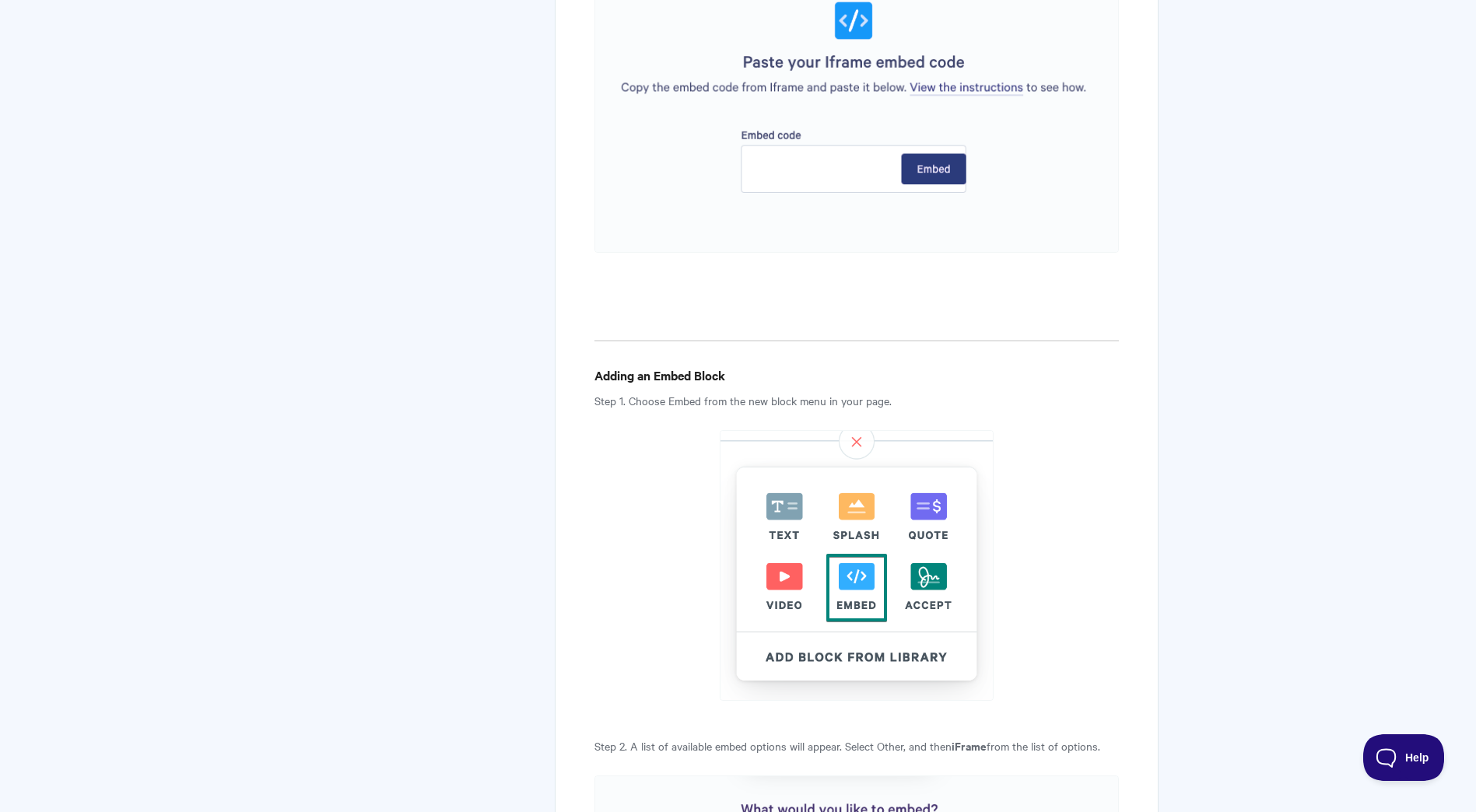
scroll to position [2799, 0]
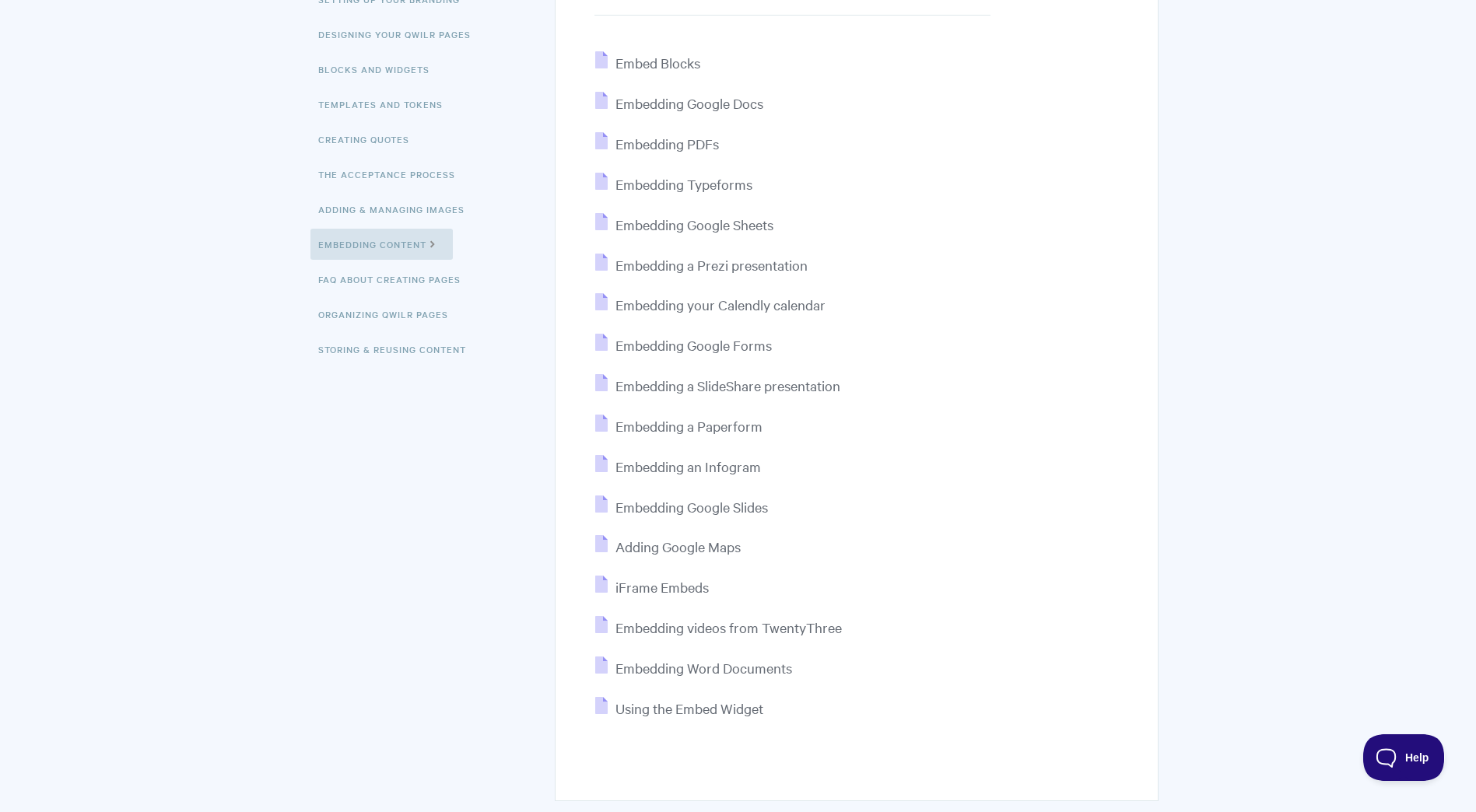
scroll to position [234, 0]
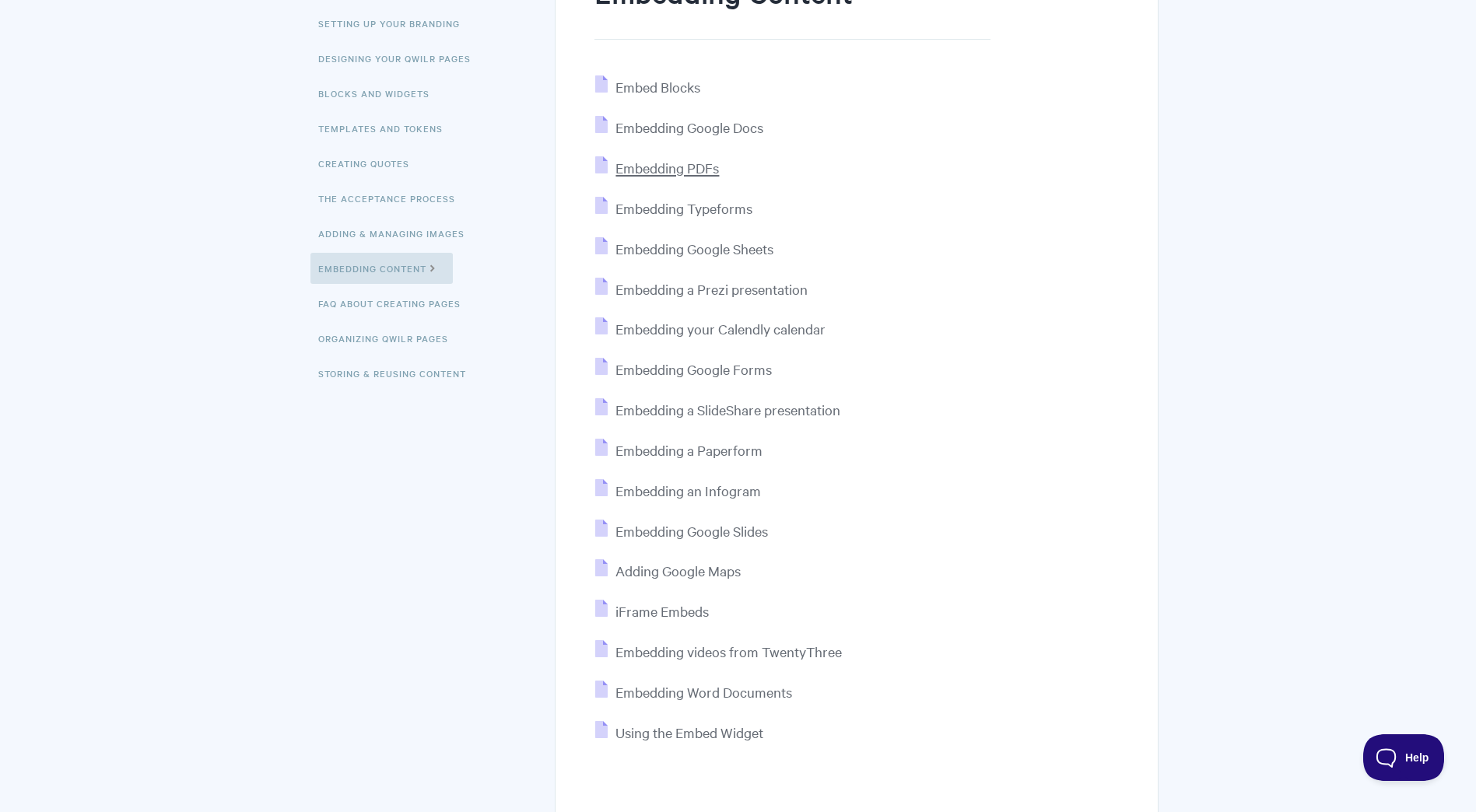
click at [700, 175] on span "Embedding PDFs" at bounding box center [667, 167] width 103 height 18
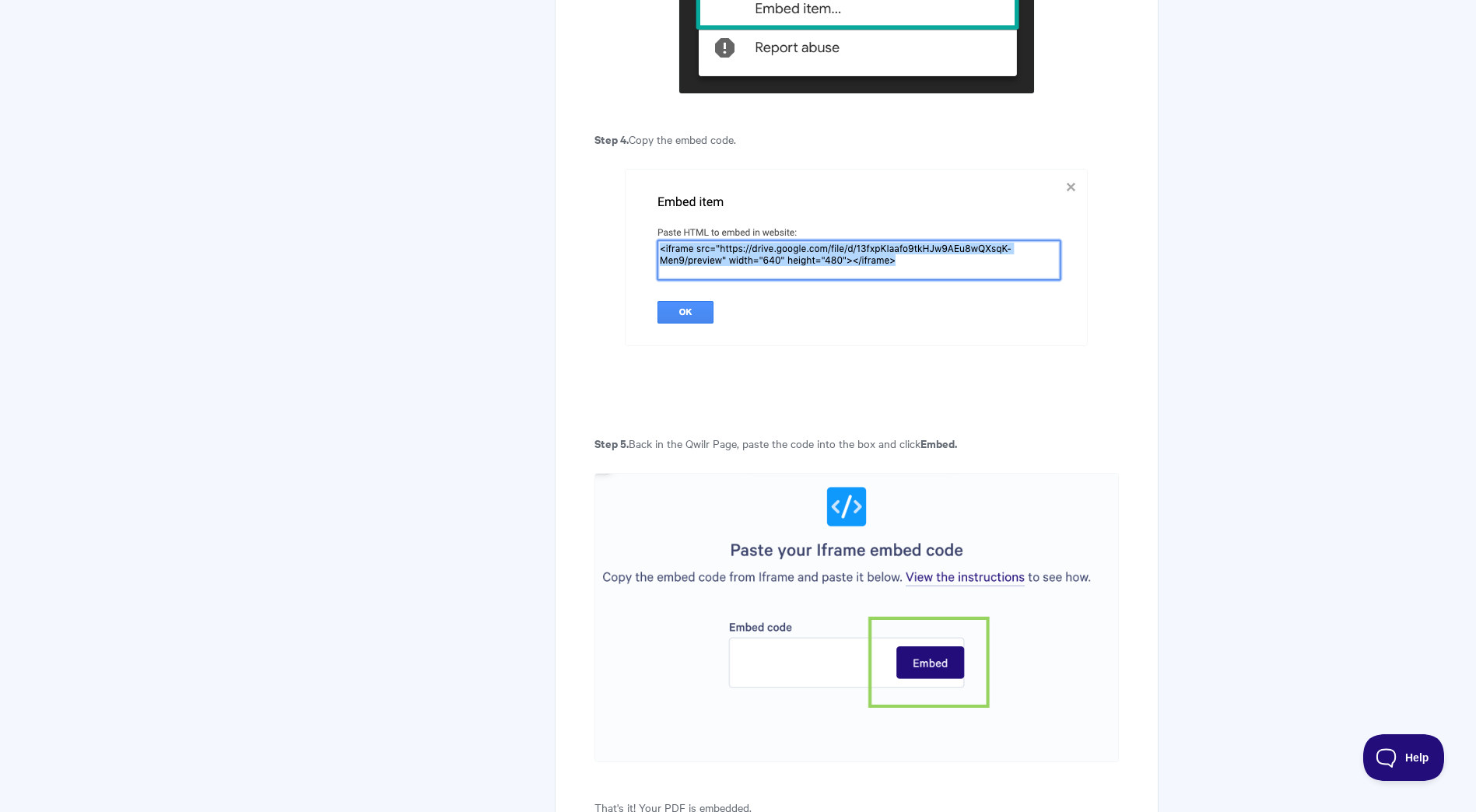
scroll to position [3966, 0]
